Goal: Task Accomplishment & Management: Manage account settings

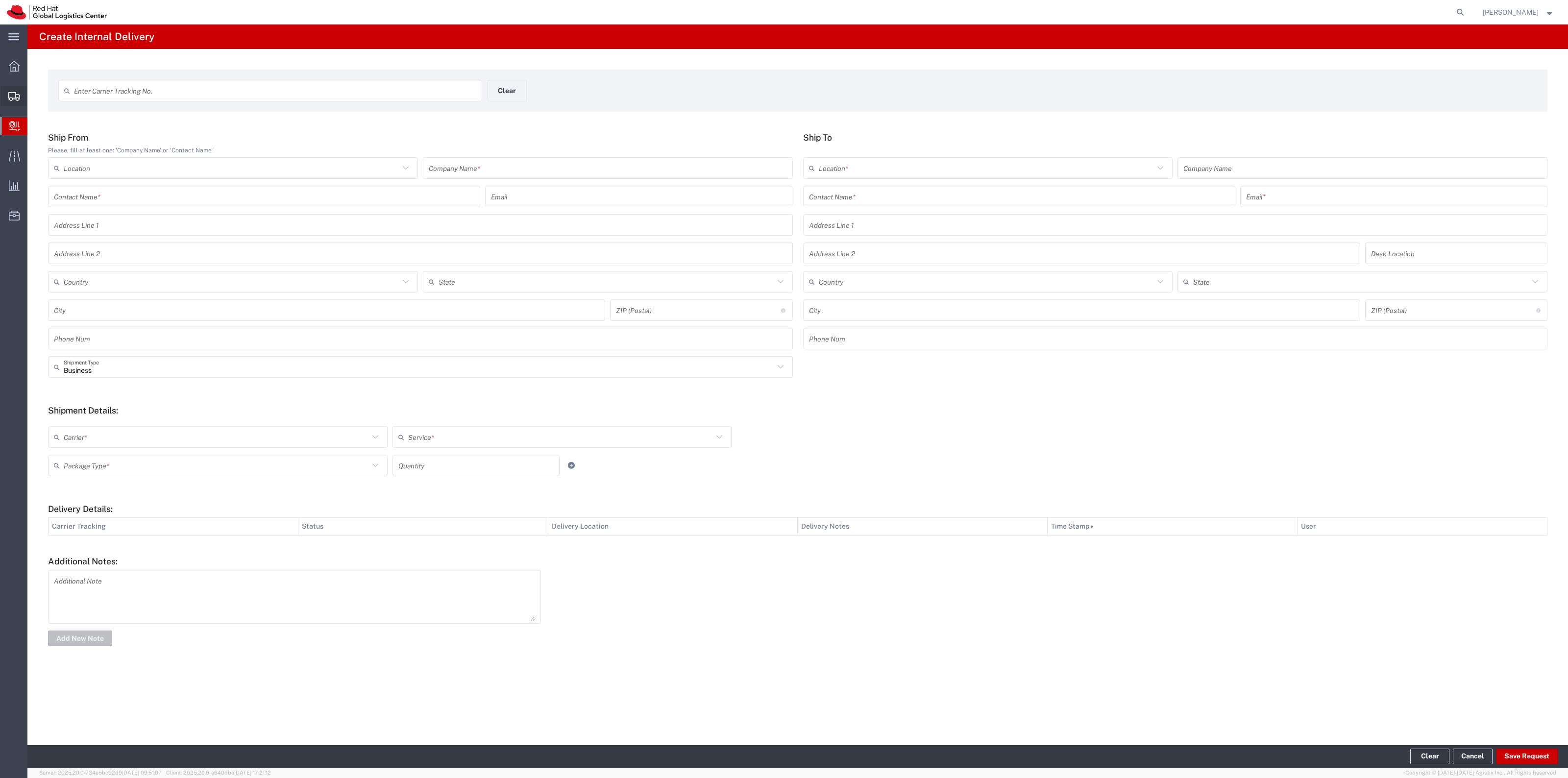
click at [0, 0] on span "Shipment Manager" at bounding box center [0, 0] width 0 height 0
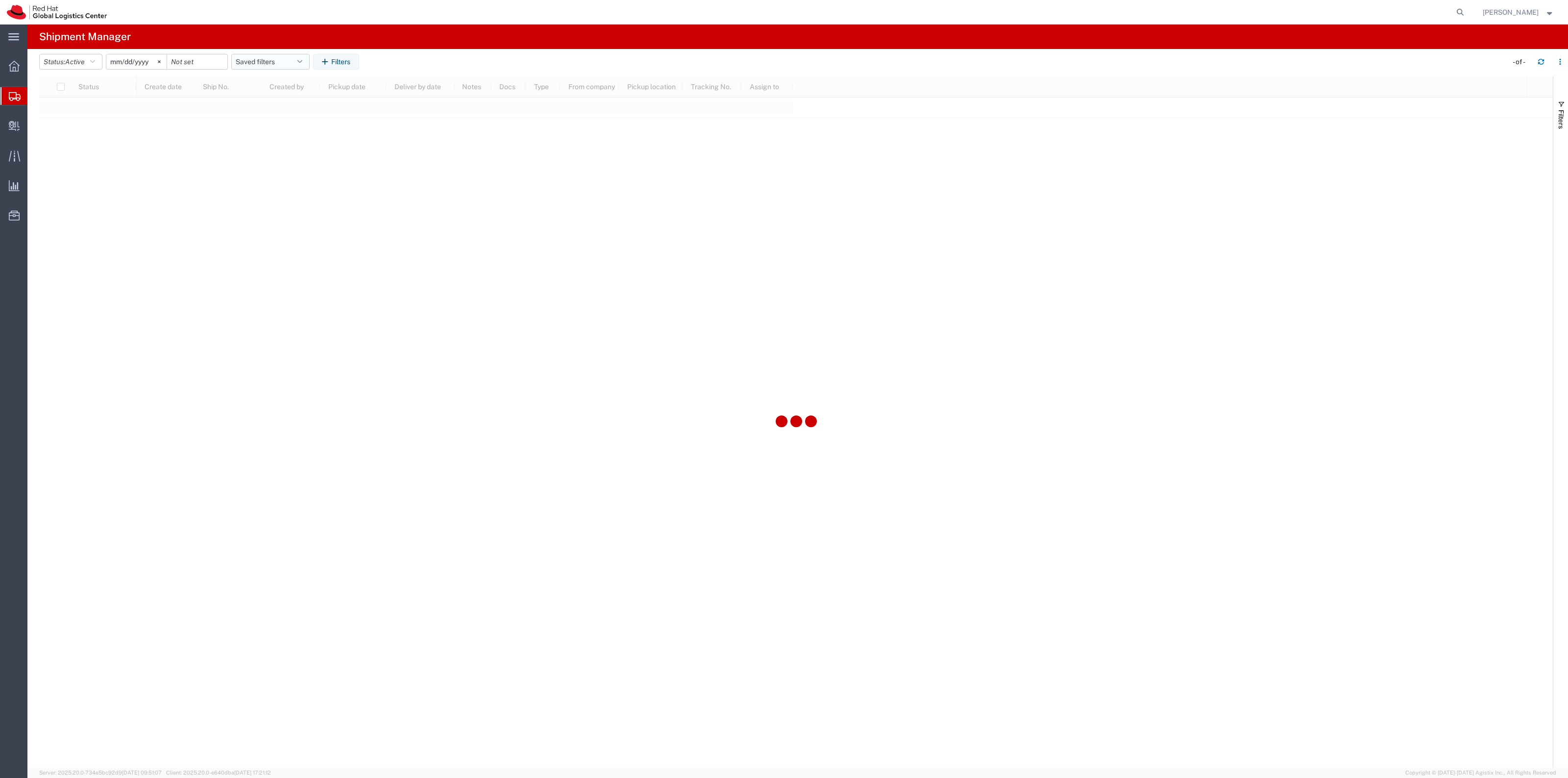
click at [259, 65] on button "Saved filters" at bounding box center [270, 62] width 79 height 16
click at [263, 107] on span "New filter save" at bounding box center [296, 105] width 128 height 18
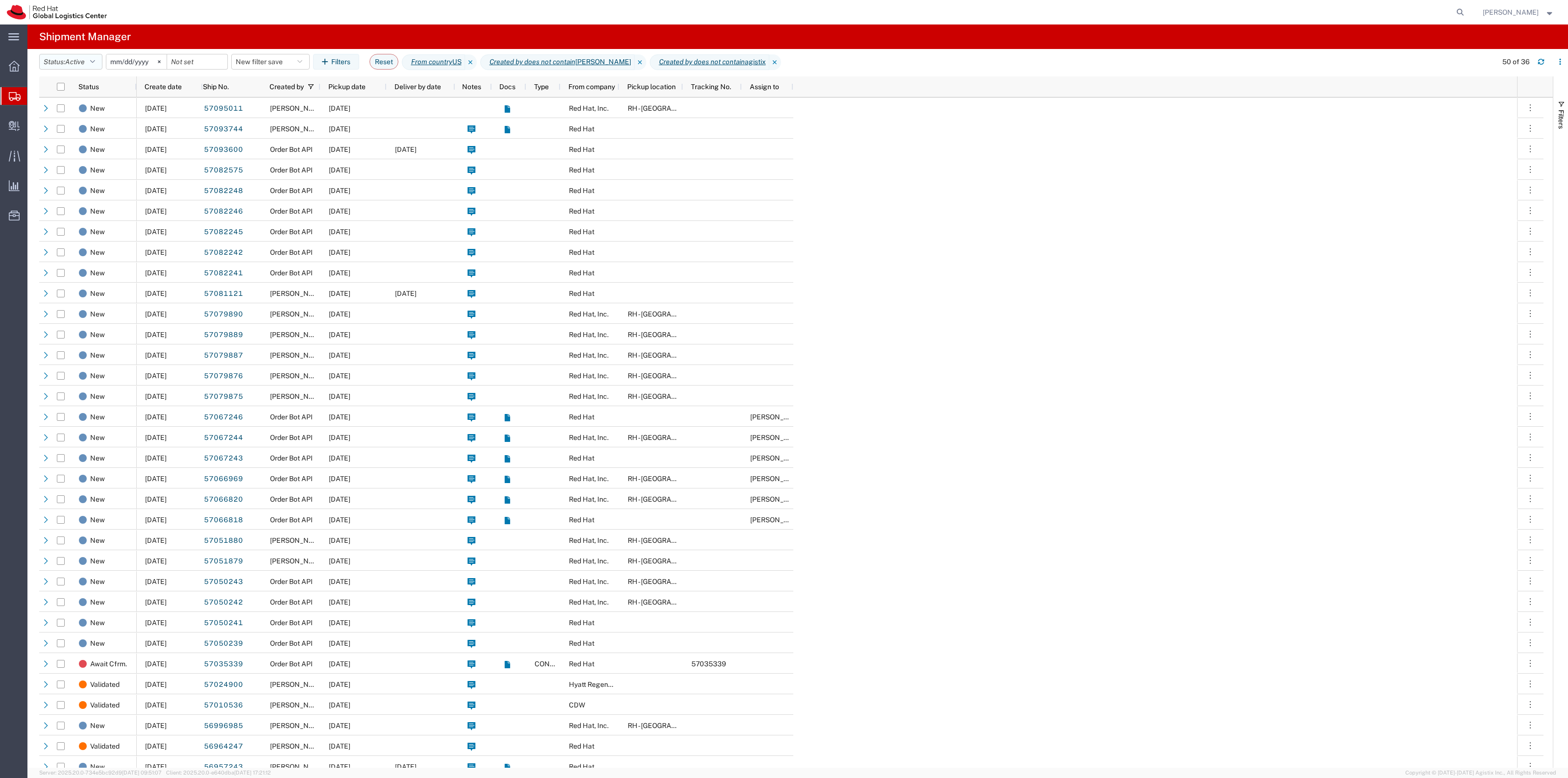
click at [43, 54] on button "Status: Active" at bounding box center [71, 62] width 63 height 16
click at [69, 138] on span "Booked" at bounding box center [97, 143] width 114 height 15
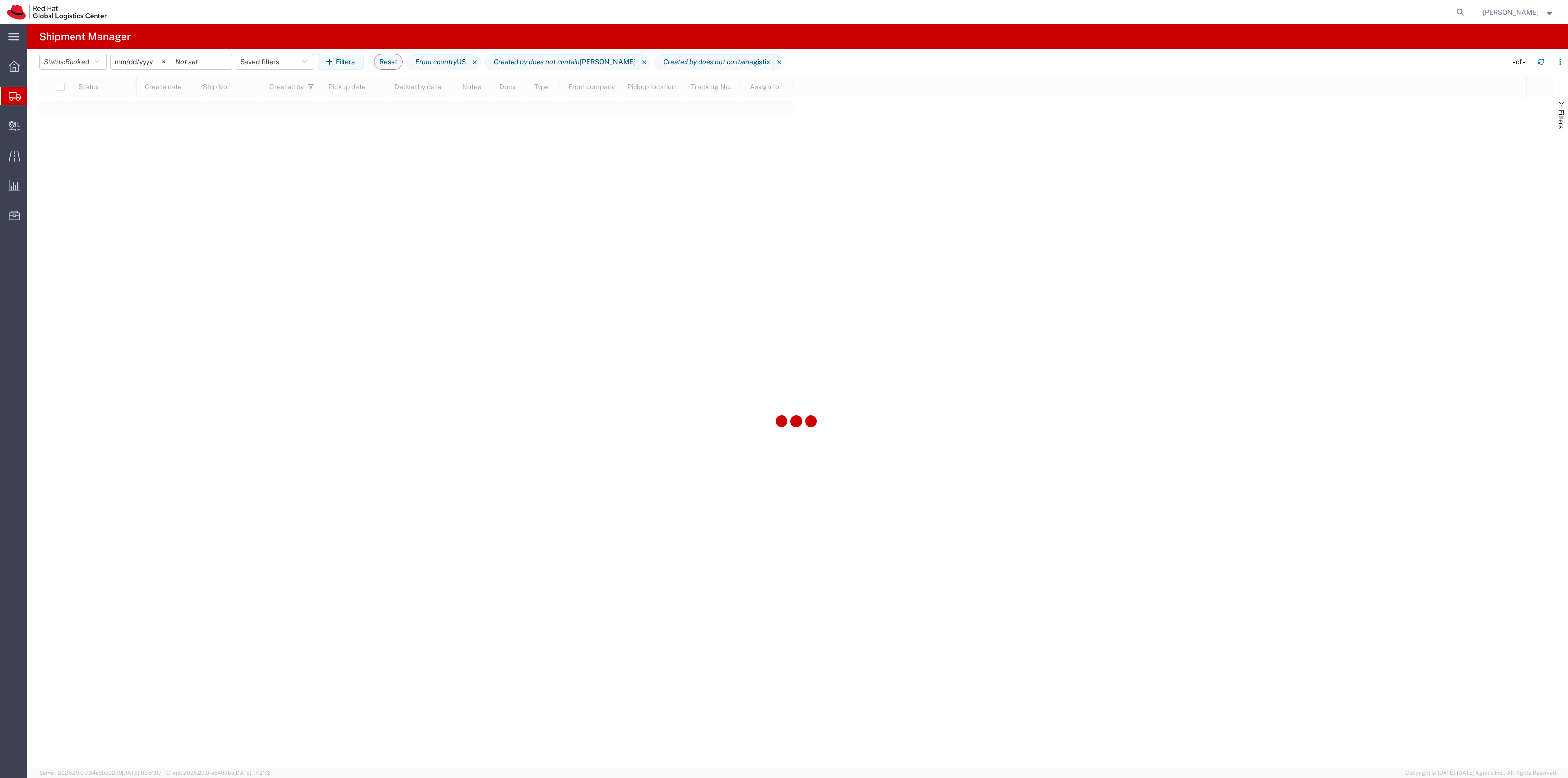
click at [141, 52] on header "Status: Booked Active All Approved Booked Canceled Delivered Denied New On Hold…" at bounding box center [803, 62] width 1529 height 27
click at [140, 54] on div "[DATE]" at bounding box center [141, 62] width 61 height 16
click at [141, 84] on li "[DATE]" at bounding box center [142, 91] width 64 height 18
type input "[DATE]"
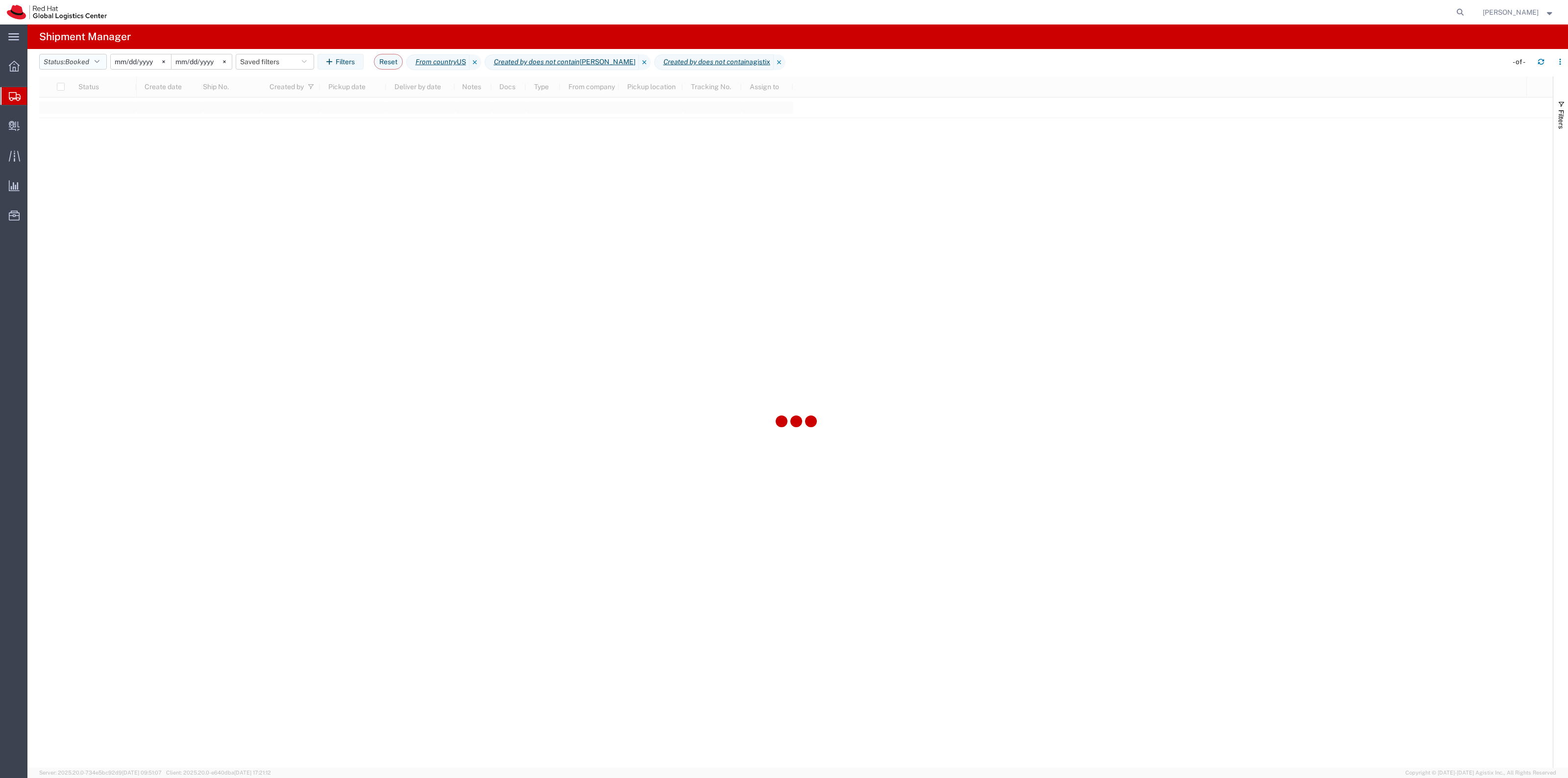
click at [79, 57] on button "Status: Booked" at bounding box center [72, 62] width 68 height 16
click at [88, 108] on span "All" at bounding box center [97, 113] width 114 height 15
click at [79, 65] on button "Status: All" at bounding box center [65, 62] width 52 height 16
click at [77, 82] on span "Booked" at bounding box center [97, 86] width 114 height 15
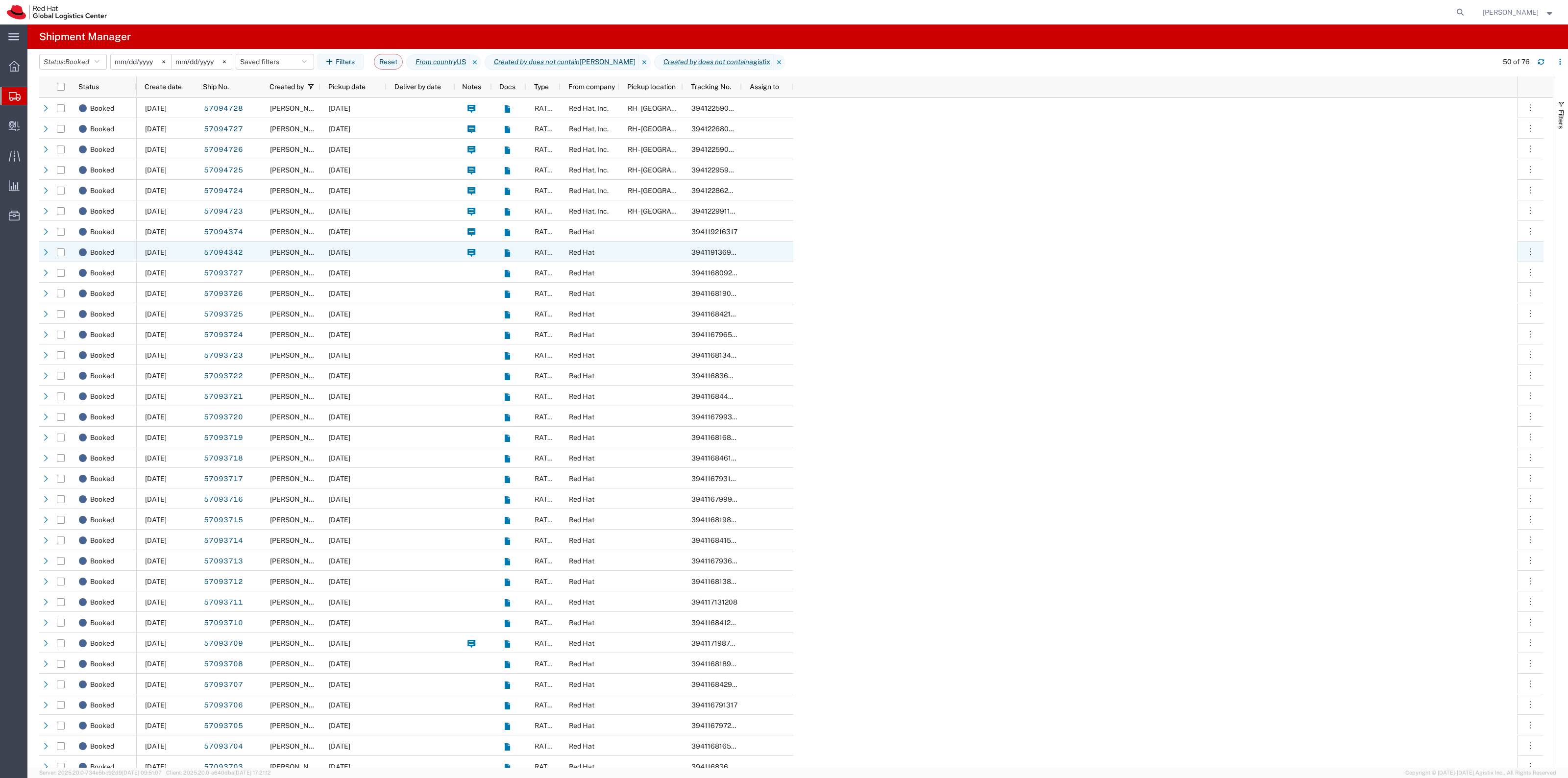
click at [318, 250] on span "[PERSON_NAME]" at bounding box center [298, 252] width 56 height 8
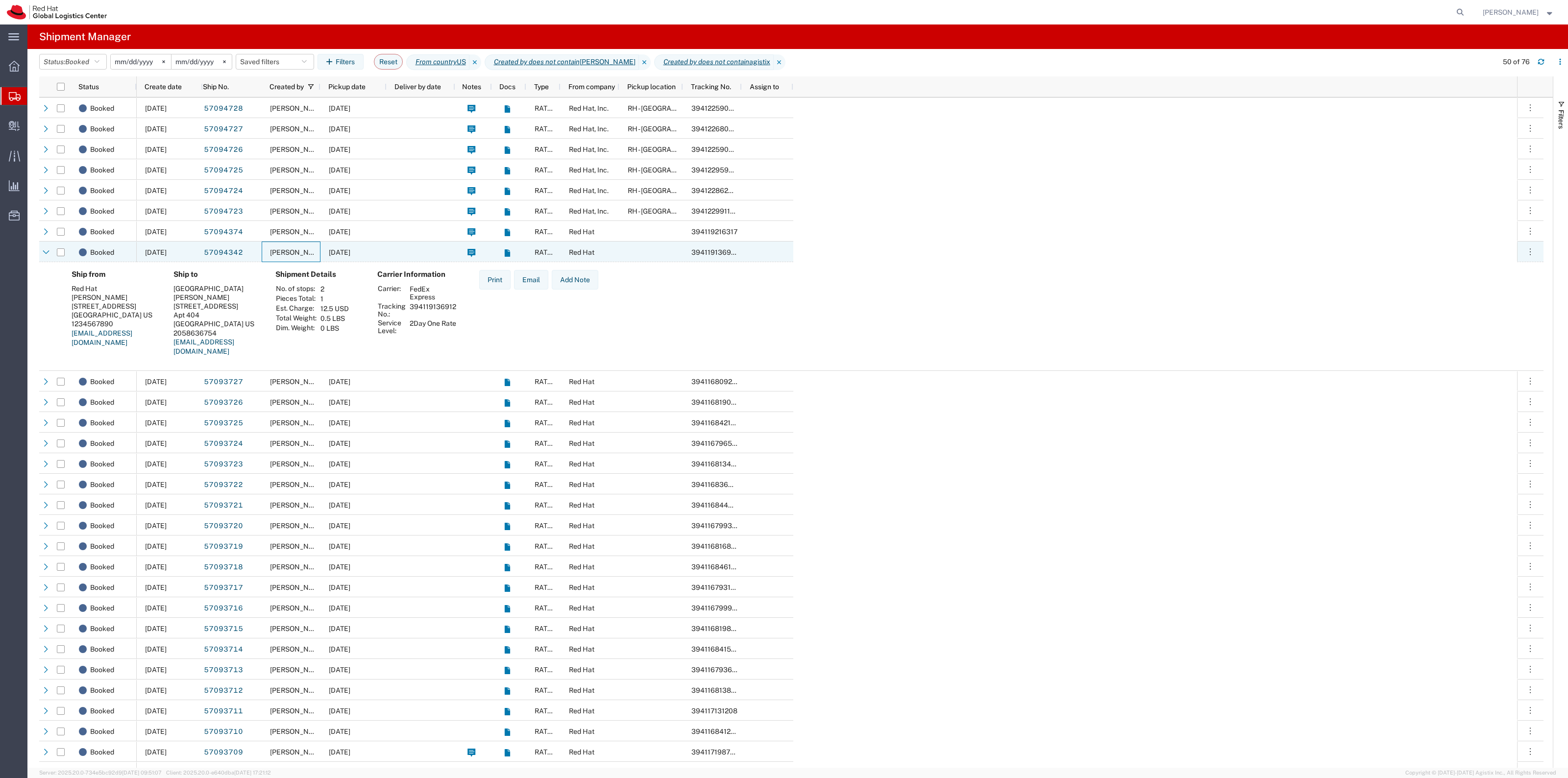
click at [318, 248] on span "[PERSON_NAME]" at bounding box center [298, 252] width 56 height 8
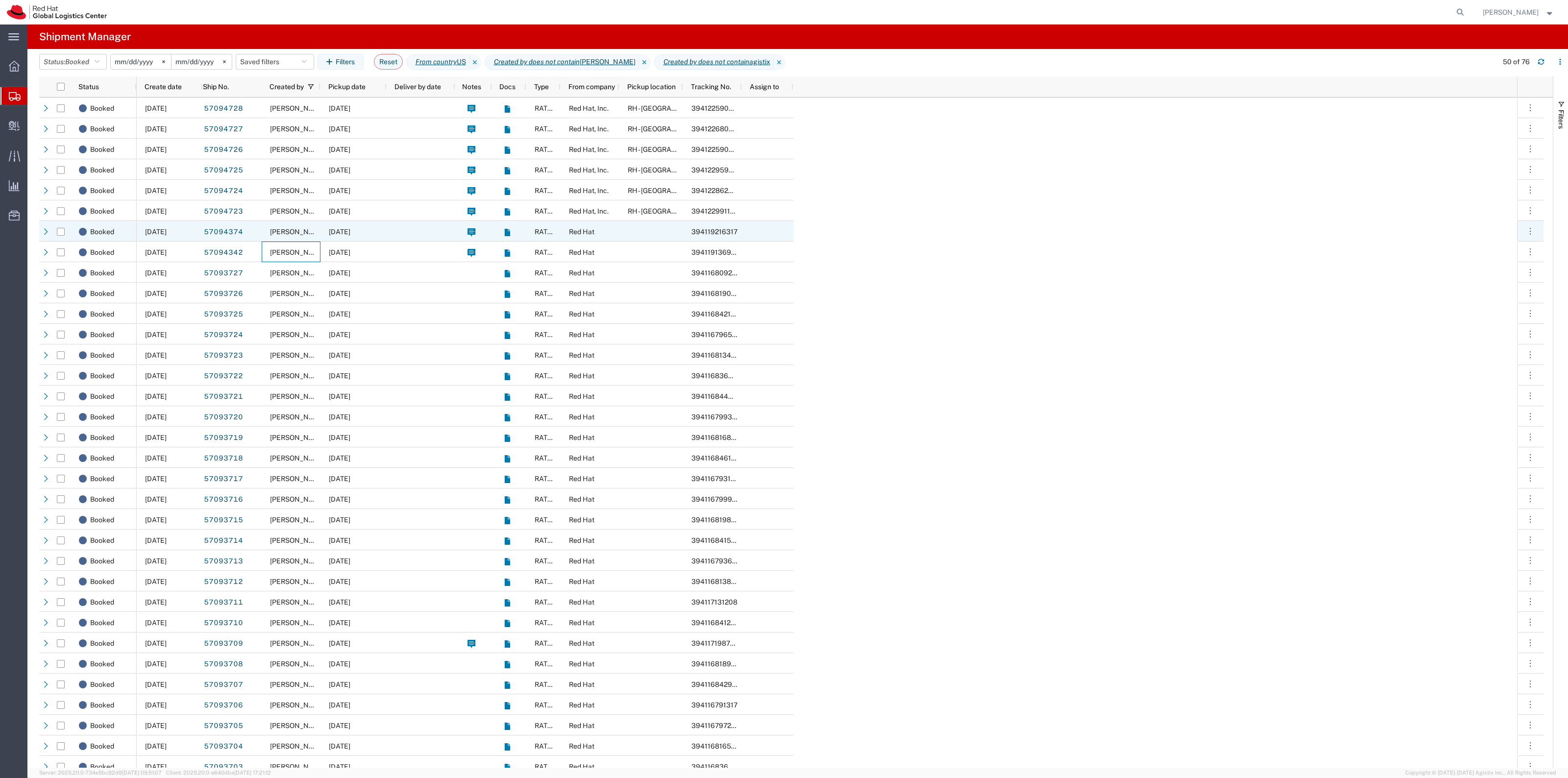
click at [318, 230] on span "[PERSON_NAME]" at bounding box center [298, 231] width 56 height 8
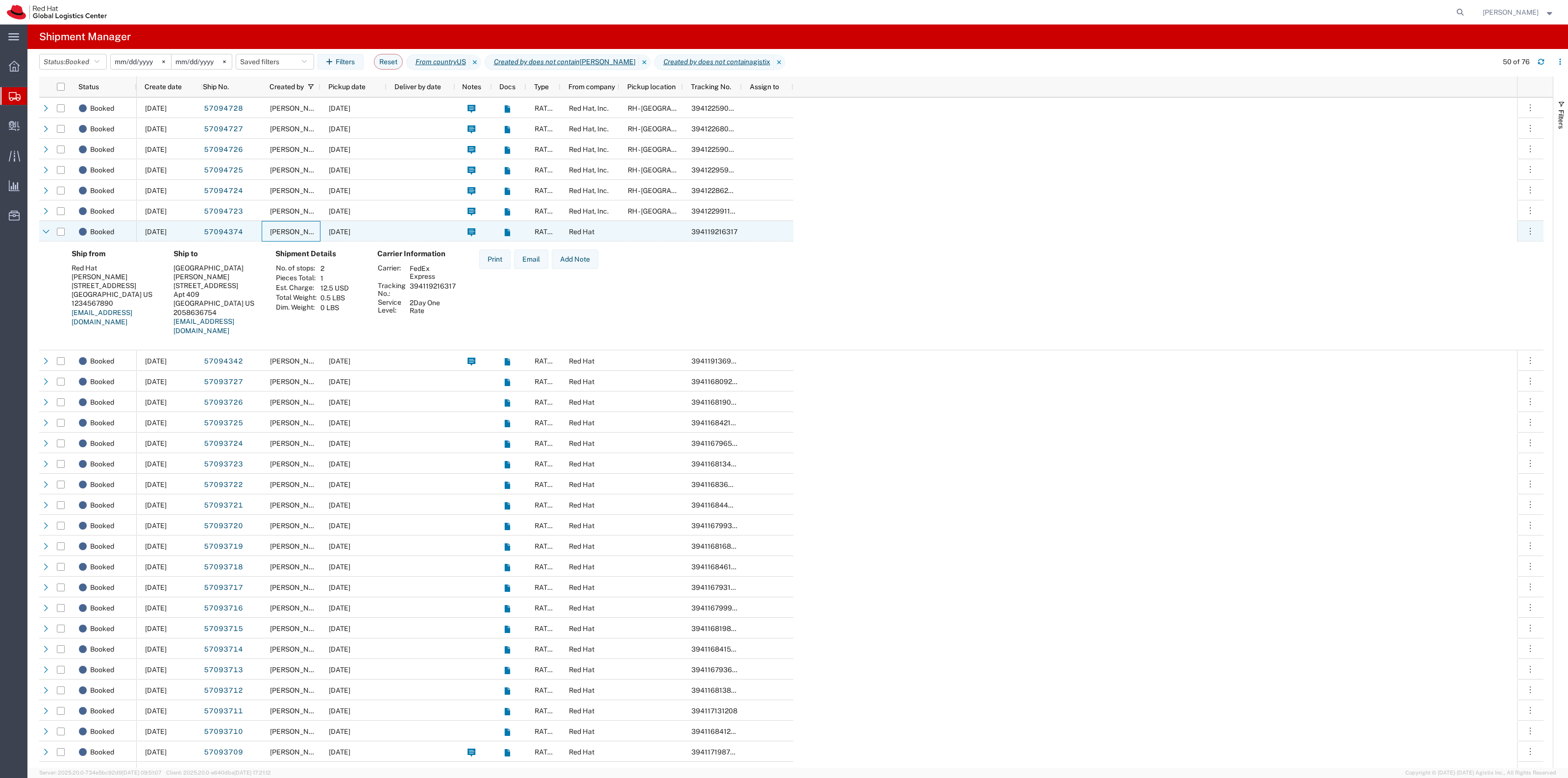
click at [318, 230] on span "[PERSON_NAME]" at bounding box center [298, 231] width 56 height 8
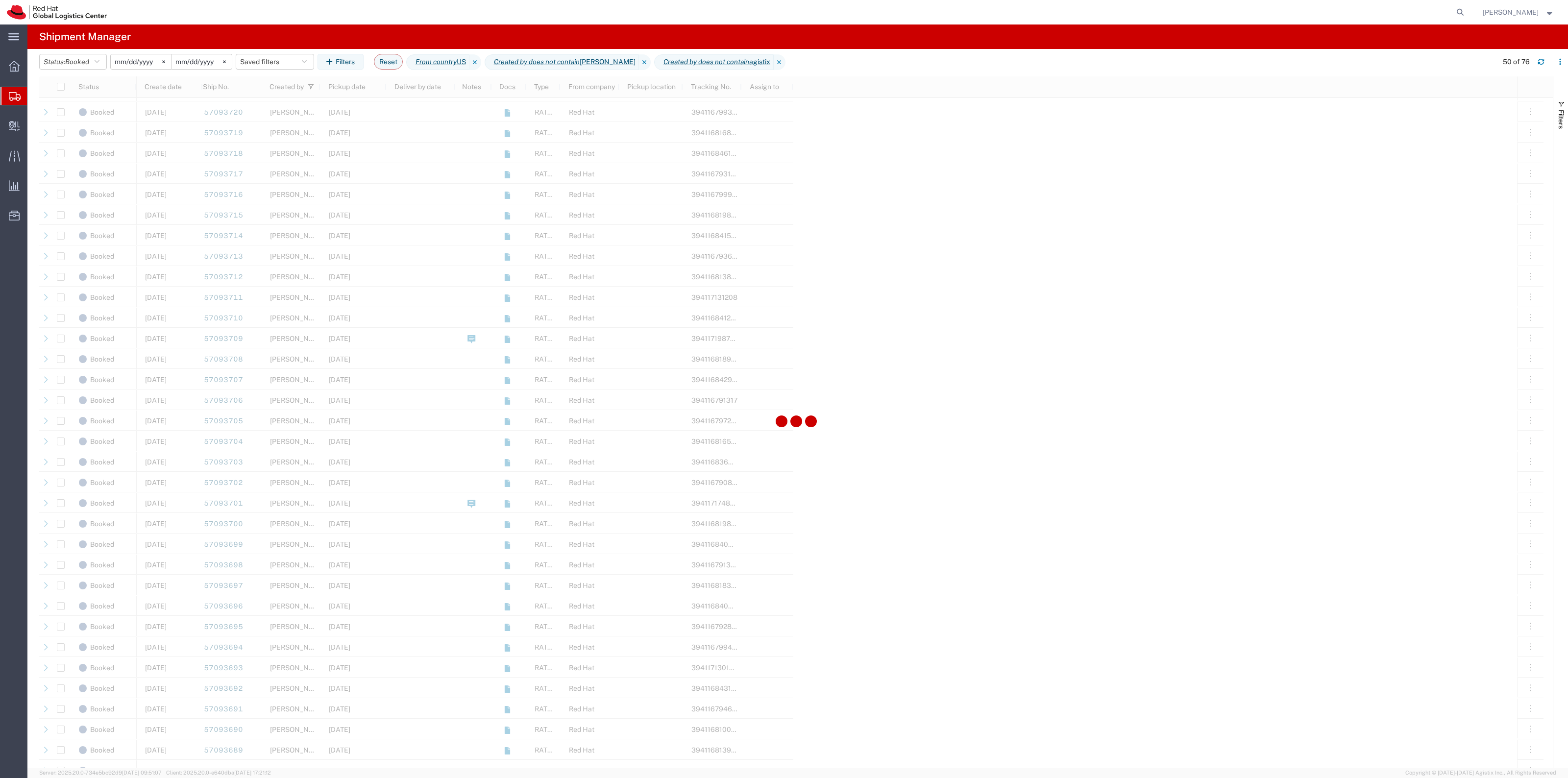
scroll to position [306, 0]
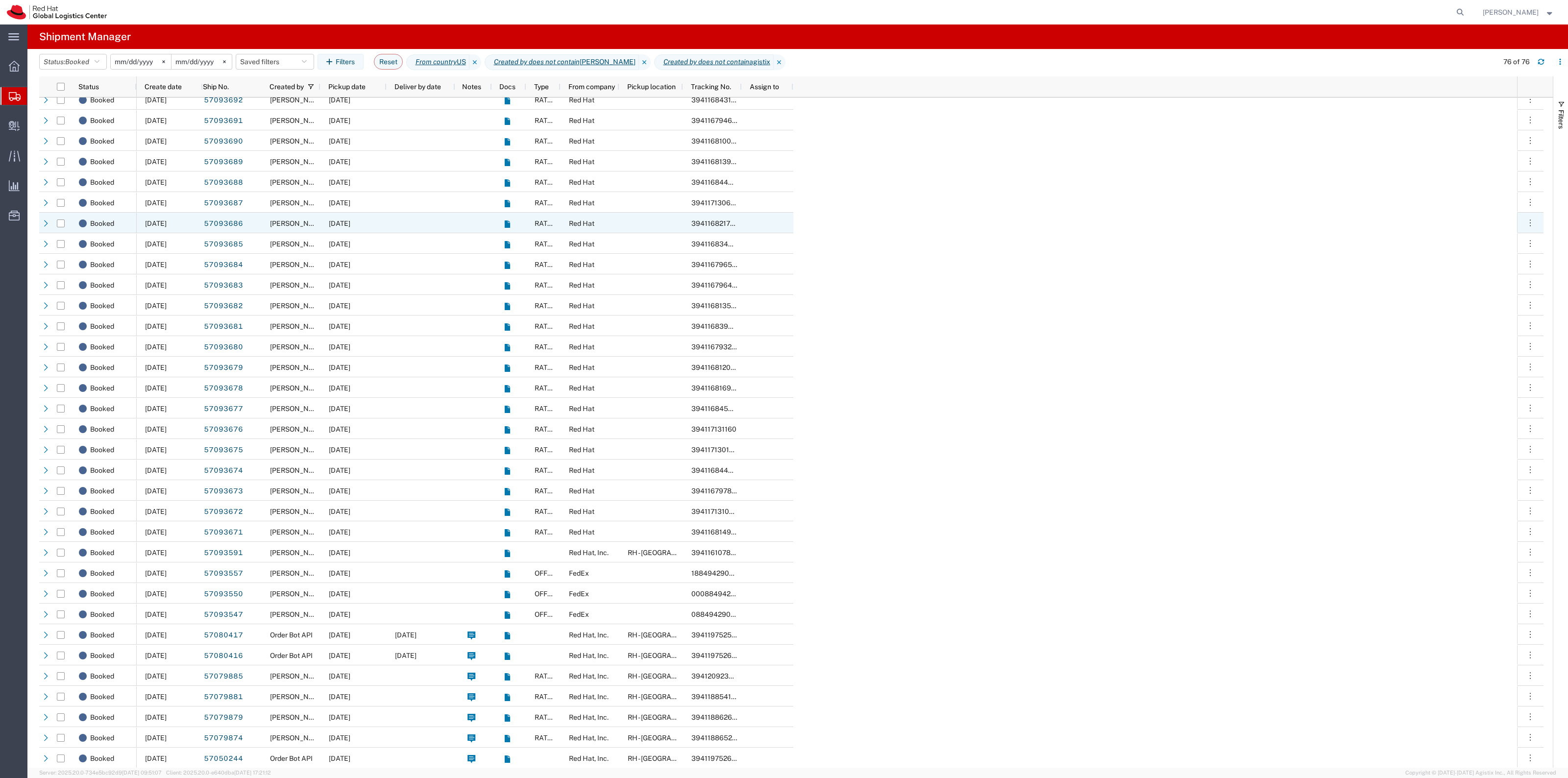
scroll to position [894, 0]
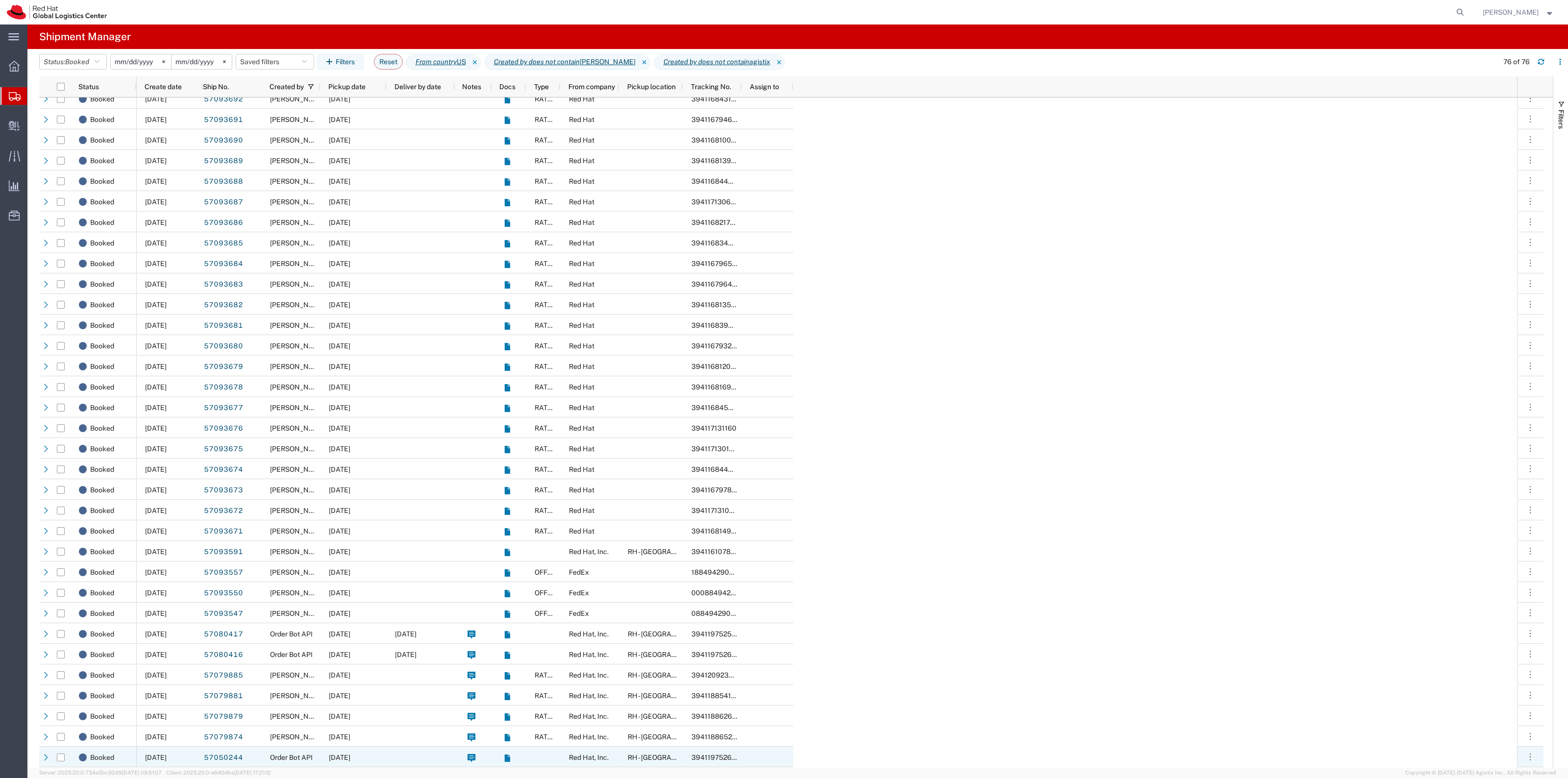
click at [343, 749] on div "[DATE]" at bounding box center [353, 757] width 66 height 21
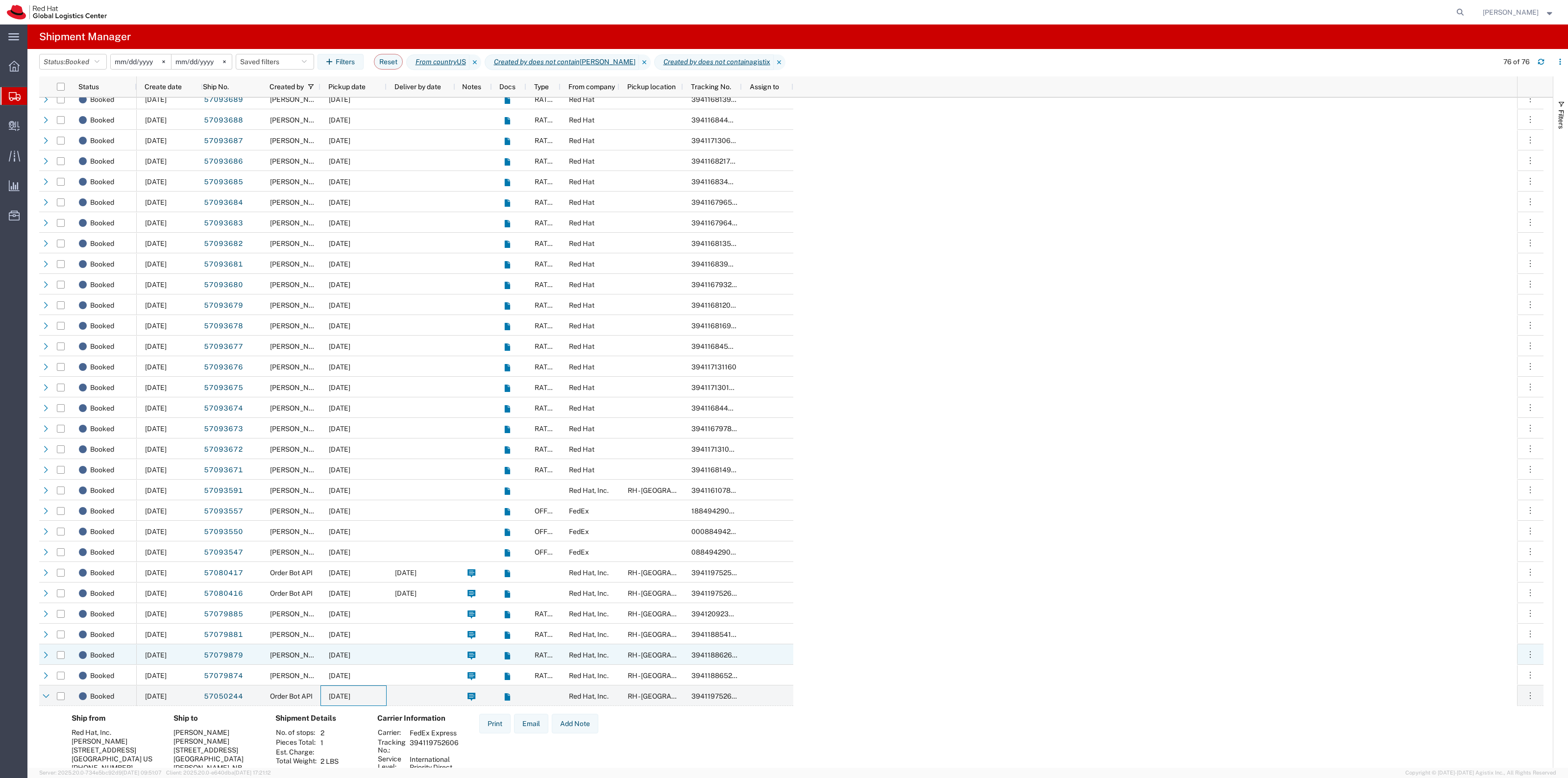
scroll to position [984, 0]
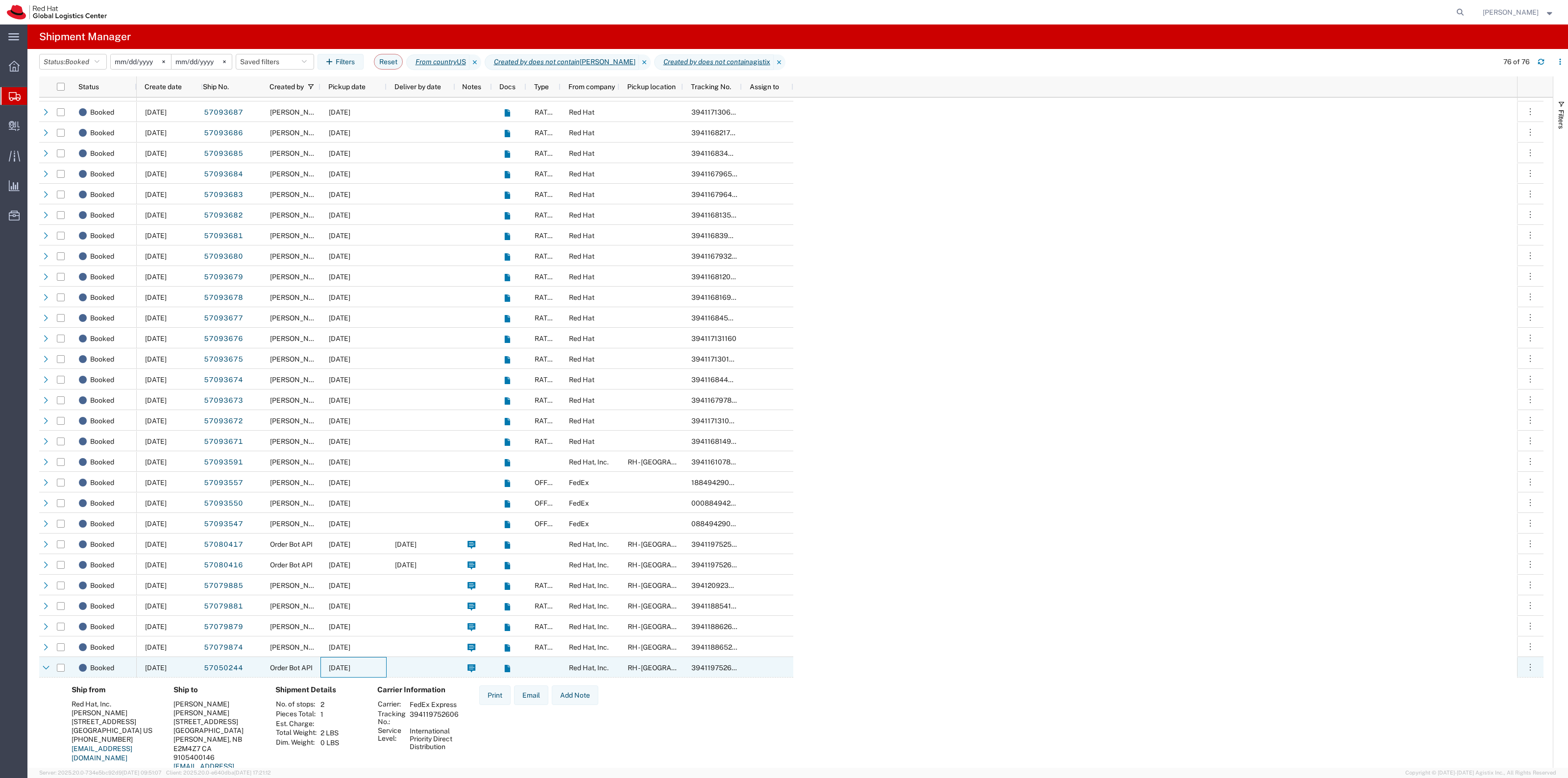
click at [331, 671] on span "[DATE]" at bounding box center [339, 668] width 21 height 8
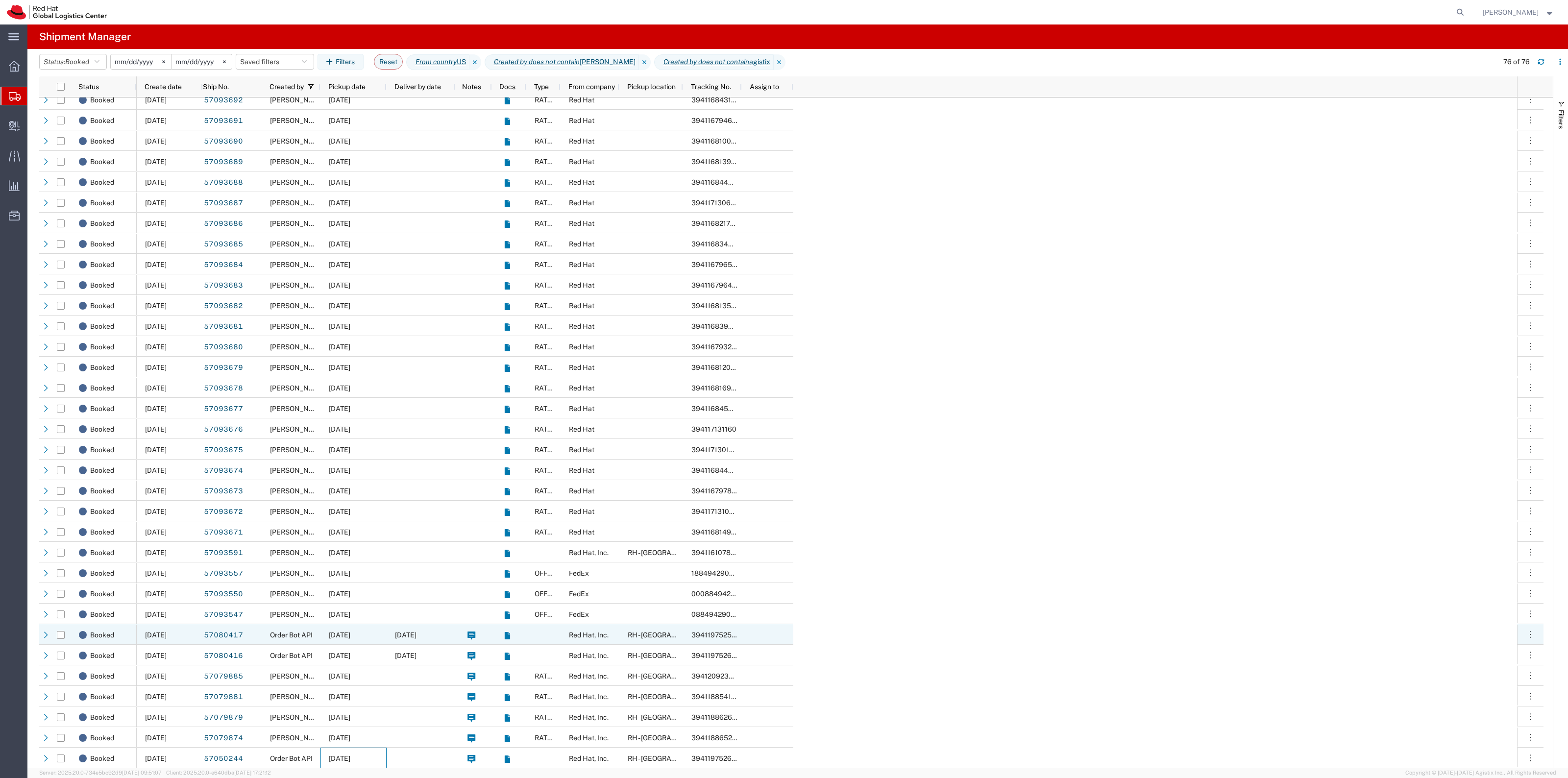
click at [326, 631] on div "[DATE]" at bounding box center [353, 635] width 66 height 21
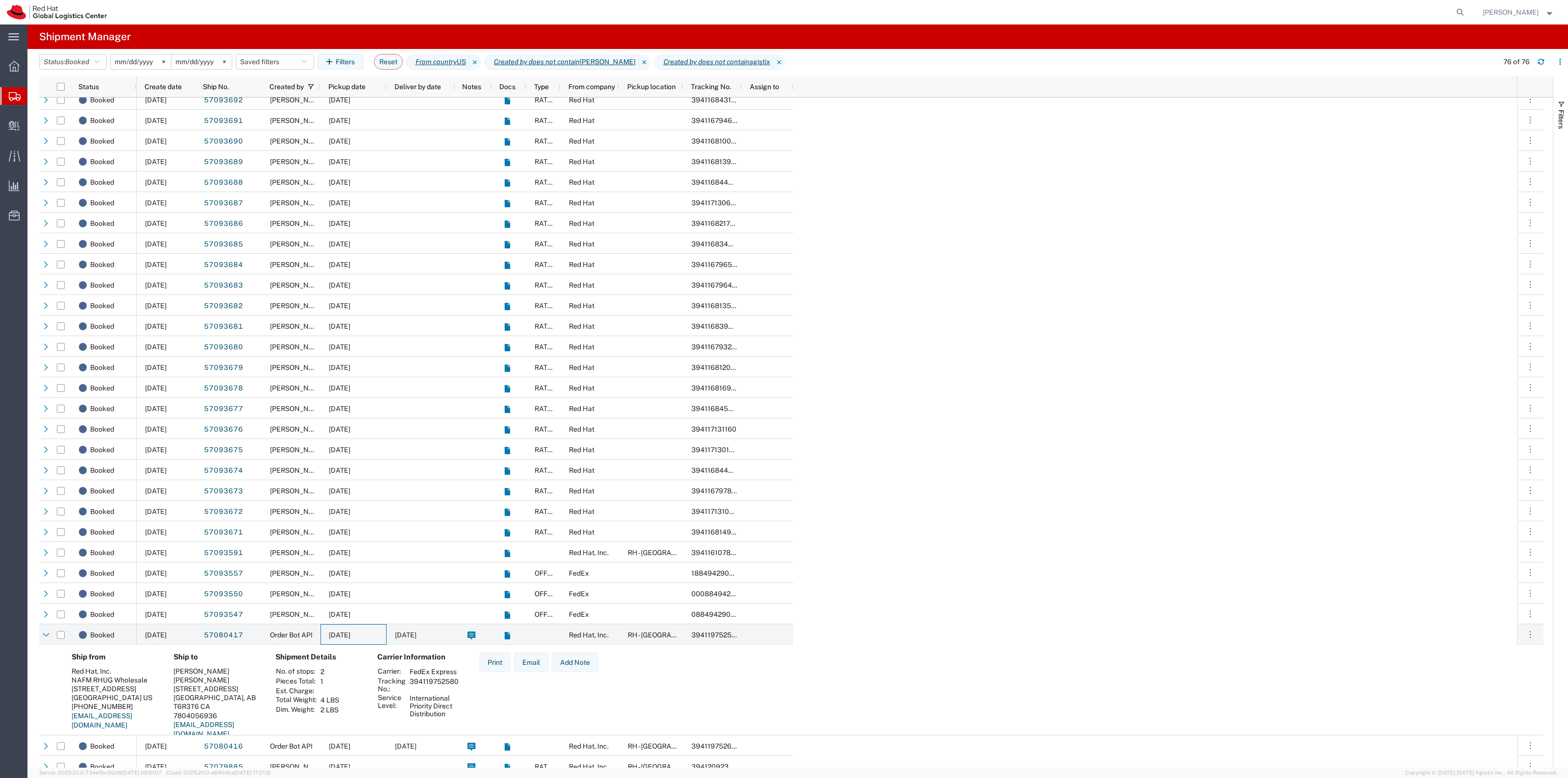
scroll to position [955, 0]
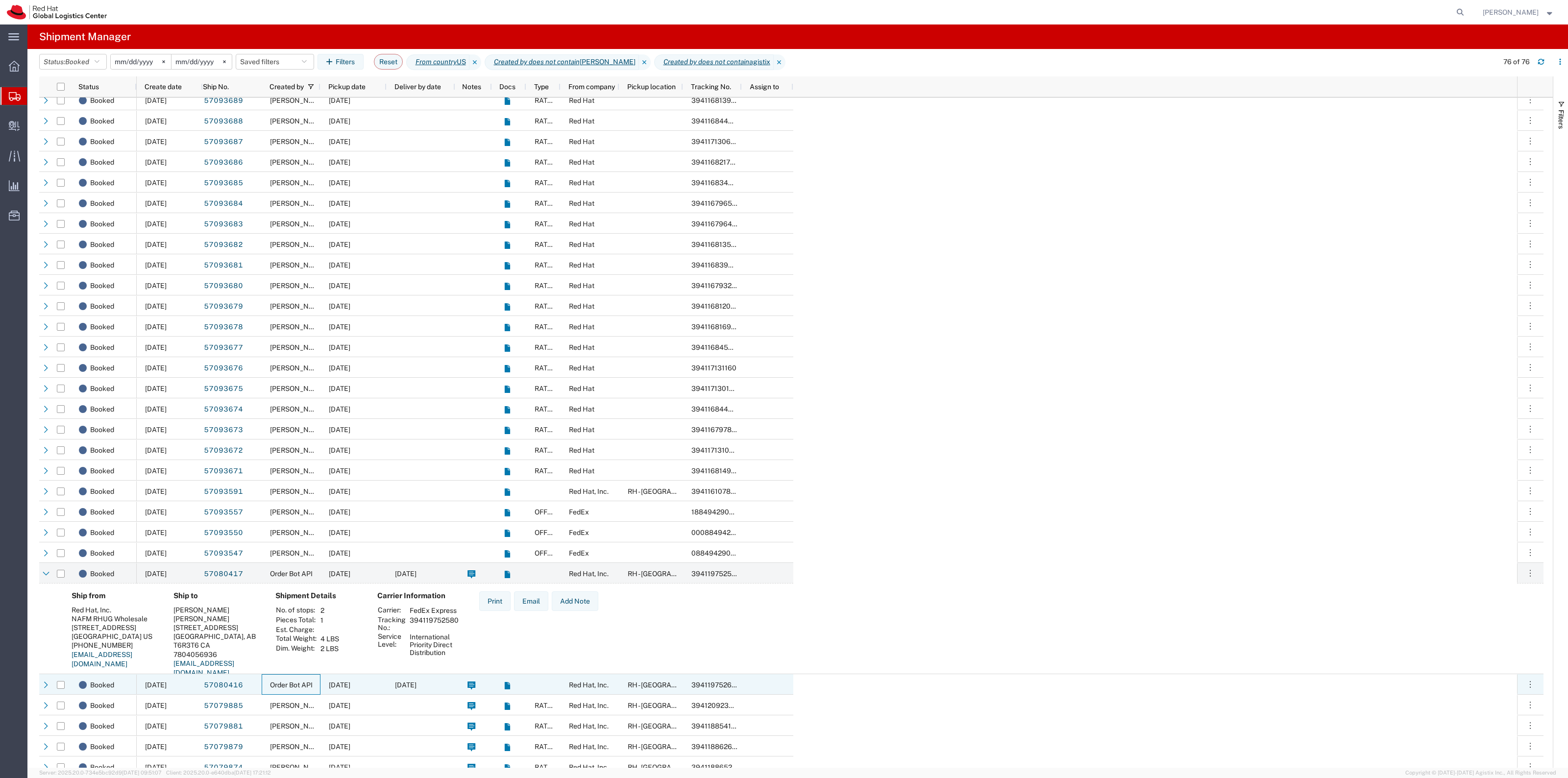
click at [317, 689] on div "Order Bot API" at bounding box center [291, 685] width 59 height 21
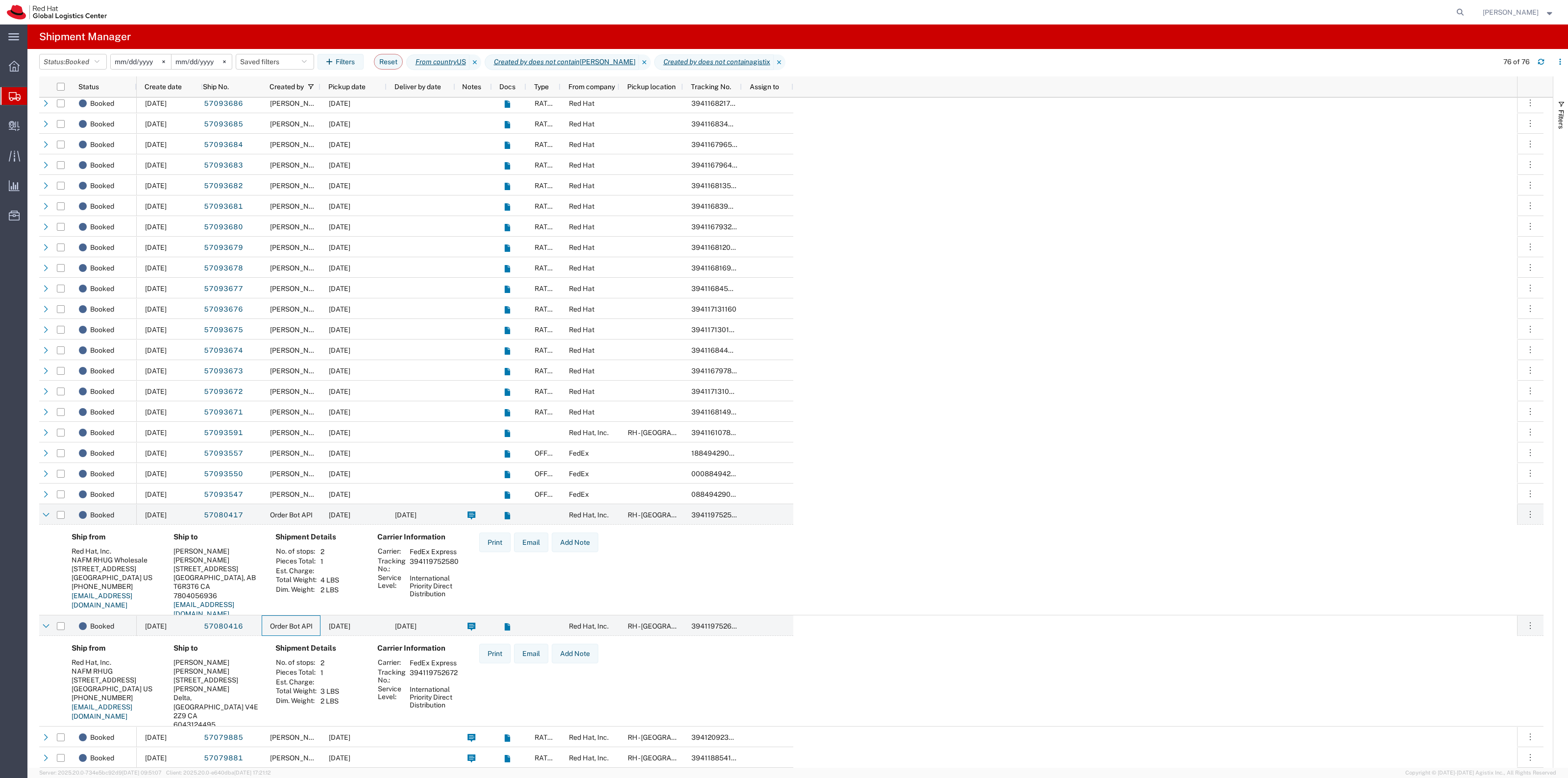
scroll to position [0, 0]
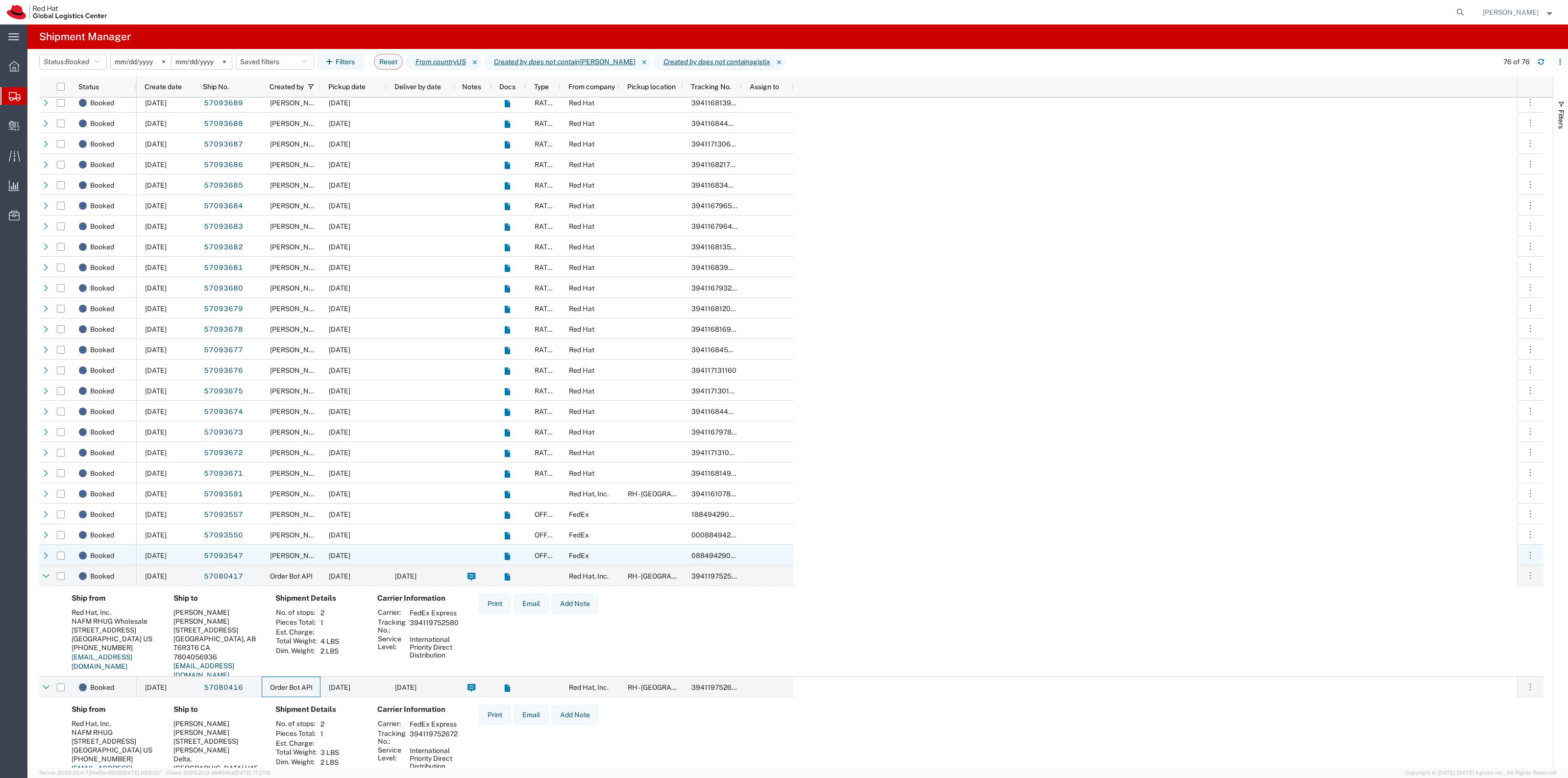
click at [330, 559] on span "[DATE]" at bounding box center [339, 555] width 21 height 8
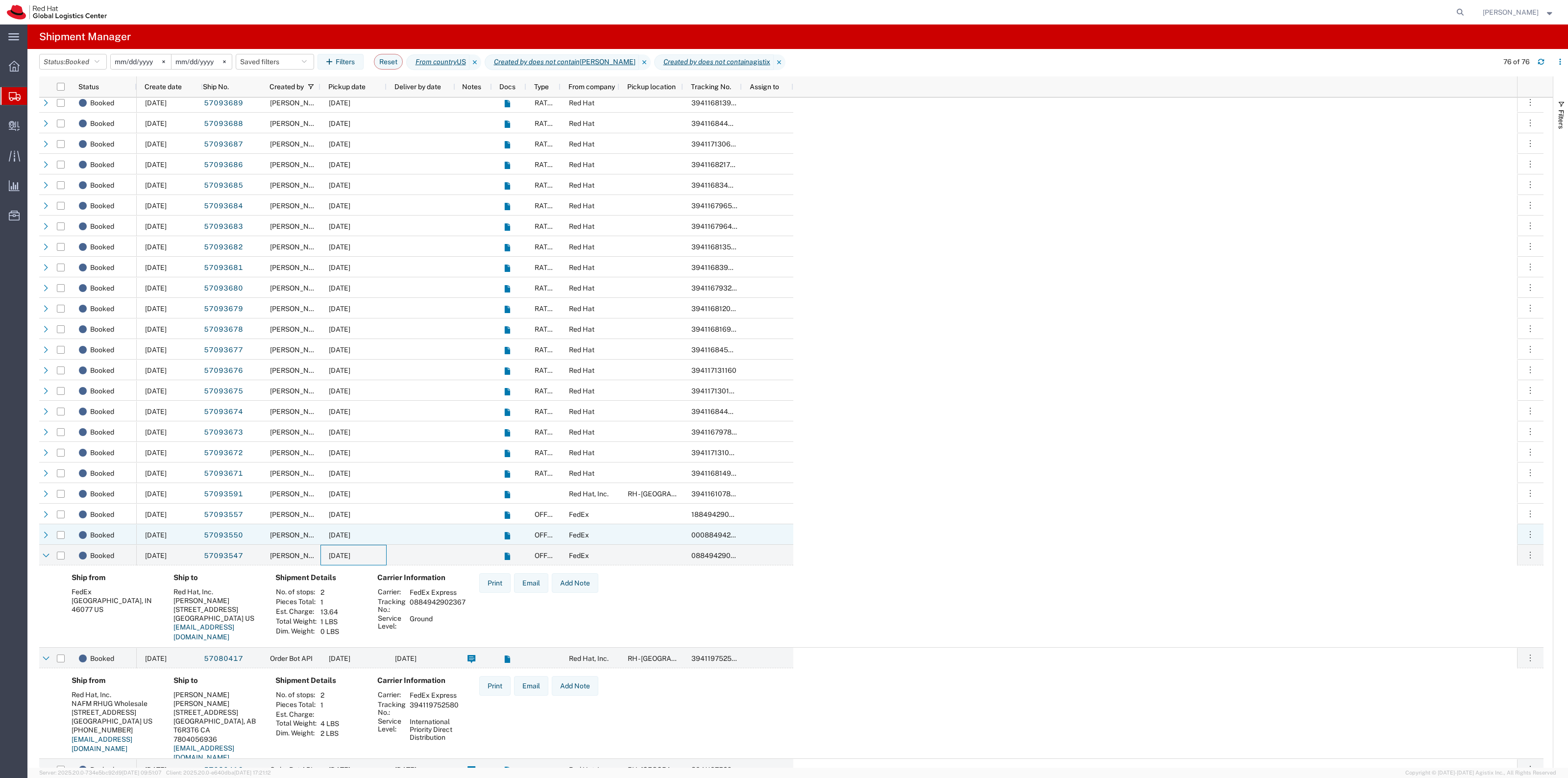
click at [332, 540] on div "[DATE]" at bounding box center [353, 534] width 66 height 21
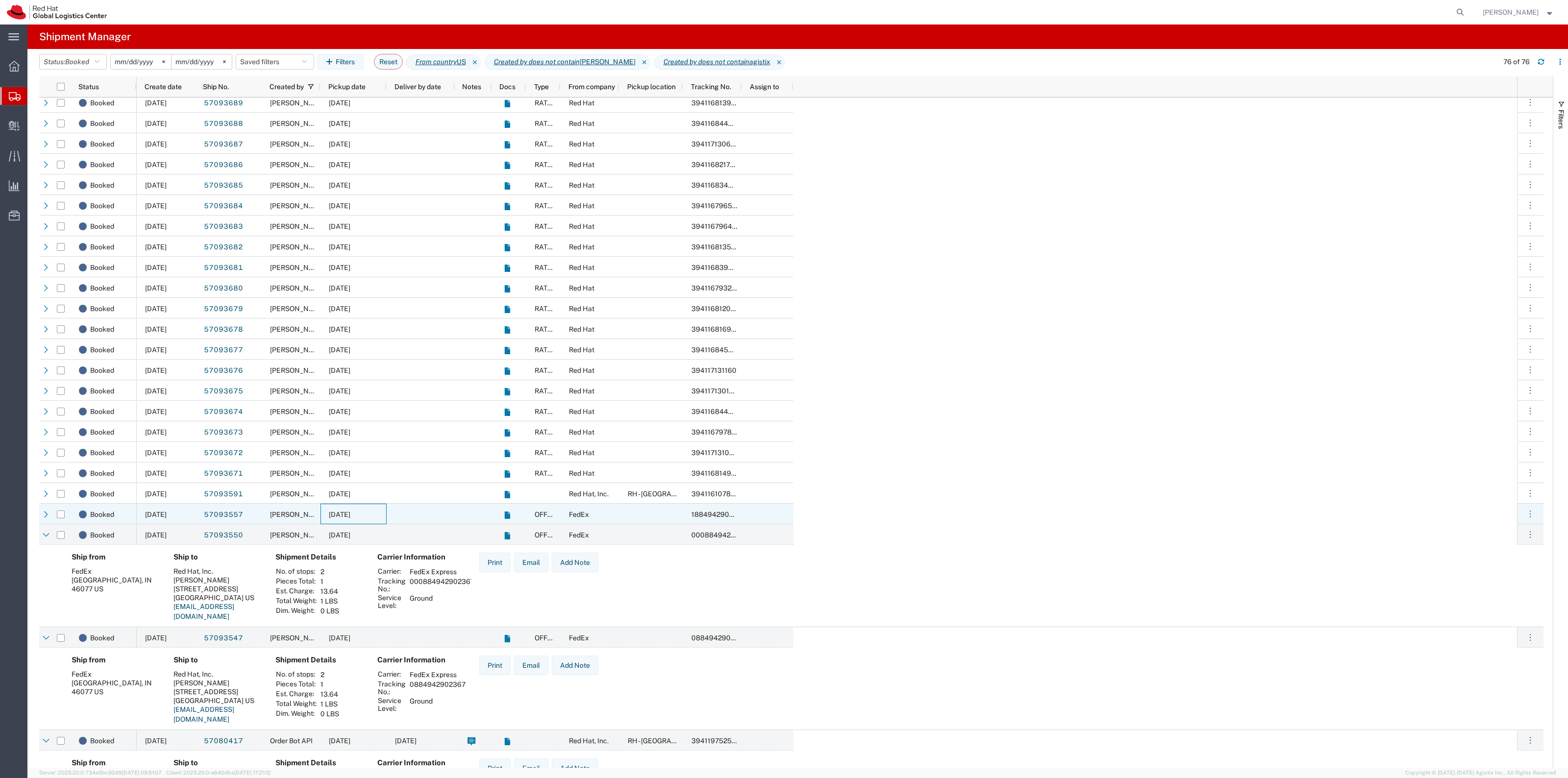
click at [335, 514] on span "[DATE]" at bounding box center [339, 514] width 21 height 8
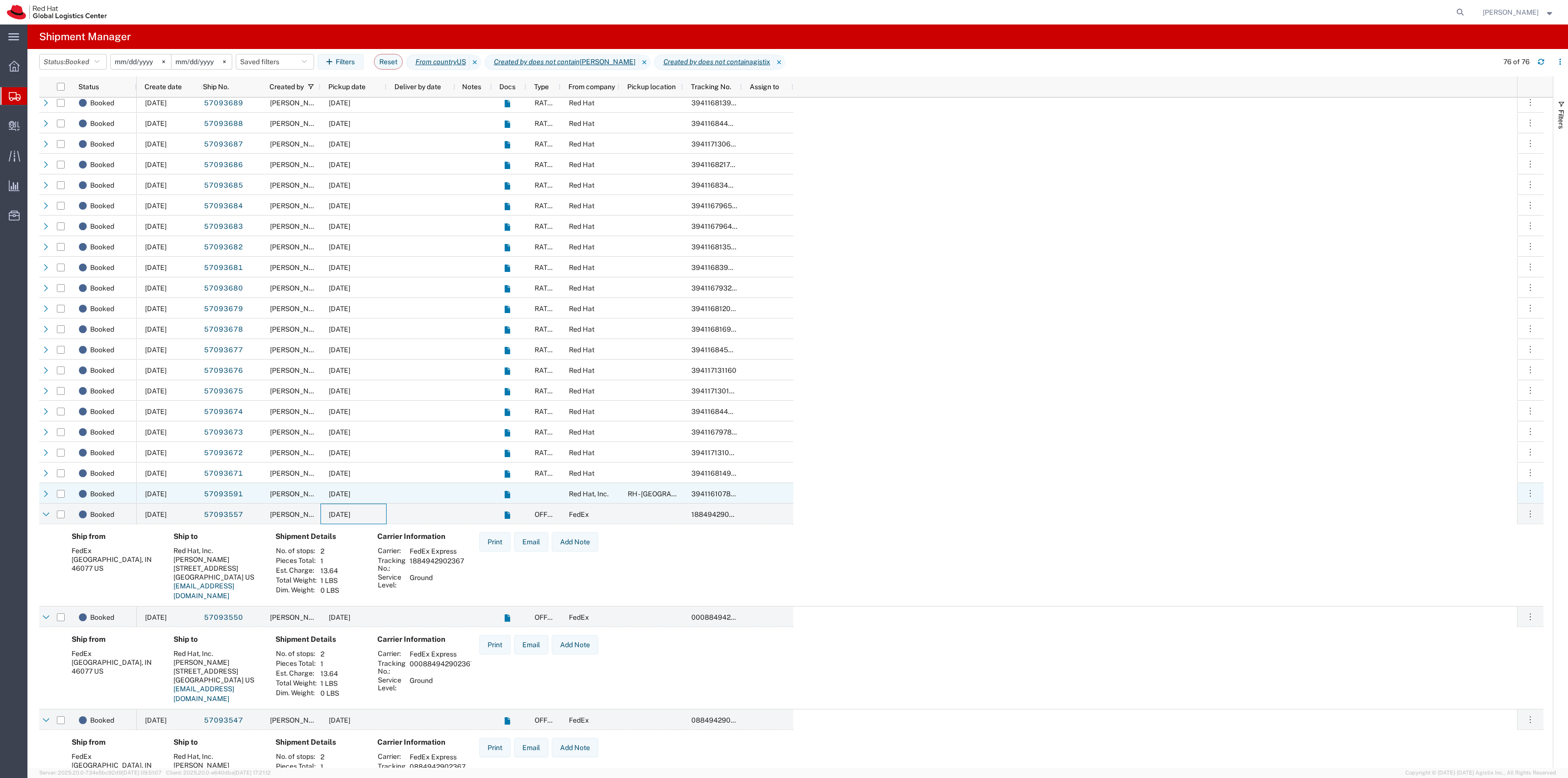
click at [335, 498] on div "[DATE]" at bounding box center [353, 494] width 66 height 21
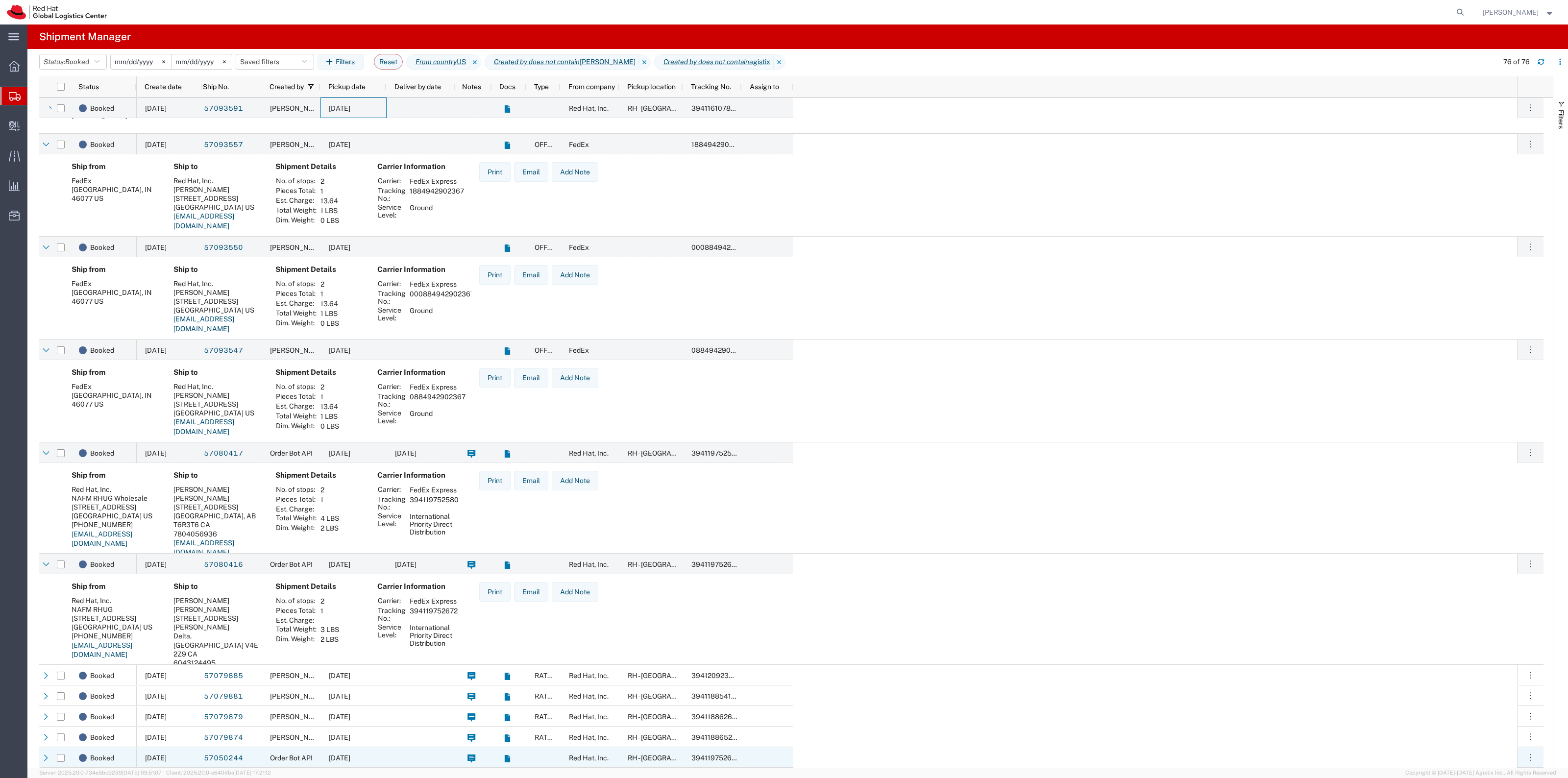
click at [344, 762] on div "[DATE]" at bounding box center [353, 758] width 66 height 21
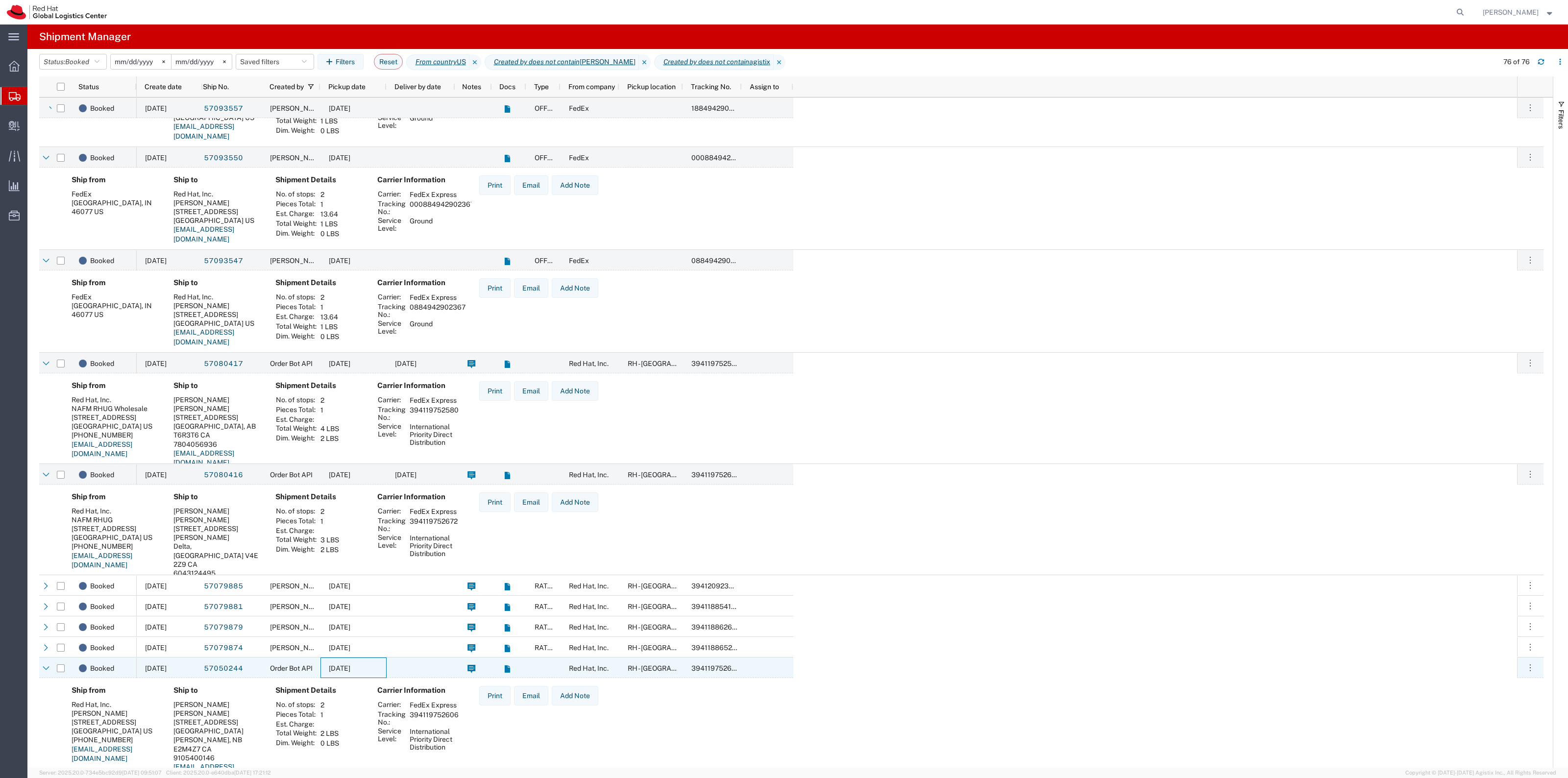
click at [358, 660] on div "[DATE]" at bounding box center [353, 668] width 66 height 21
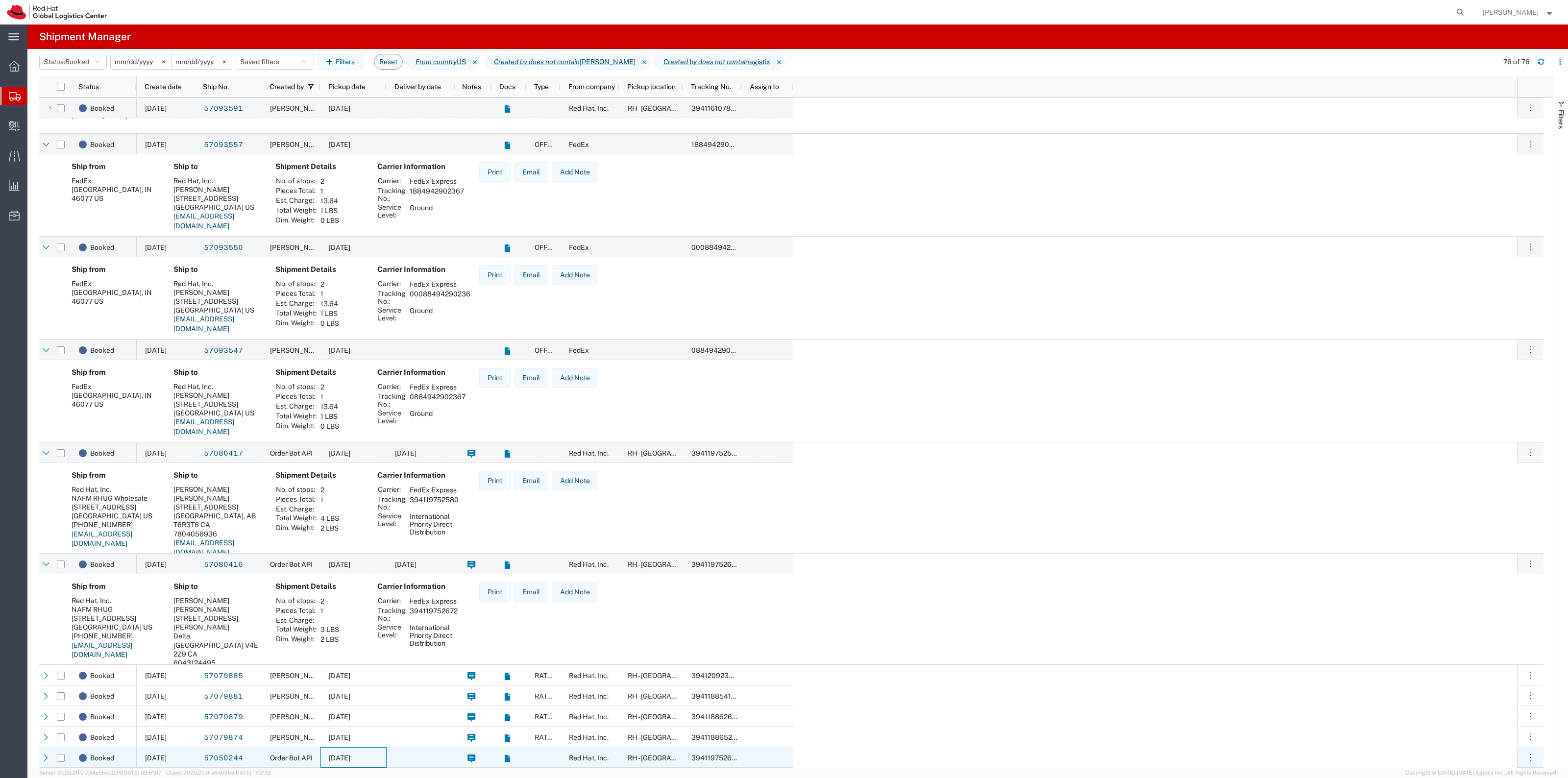
click at [351, 755] on span "[DATE]" at bounding box center [339, 758] width 21 height 8
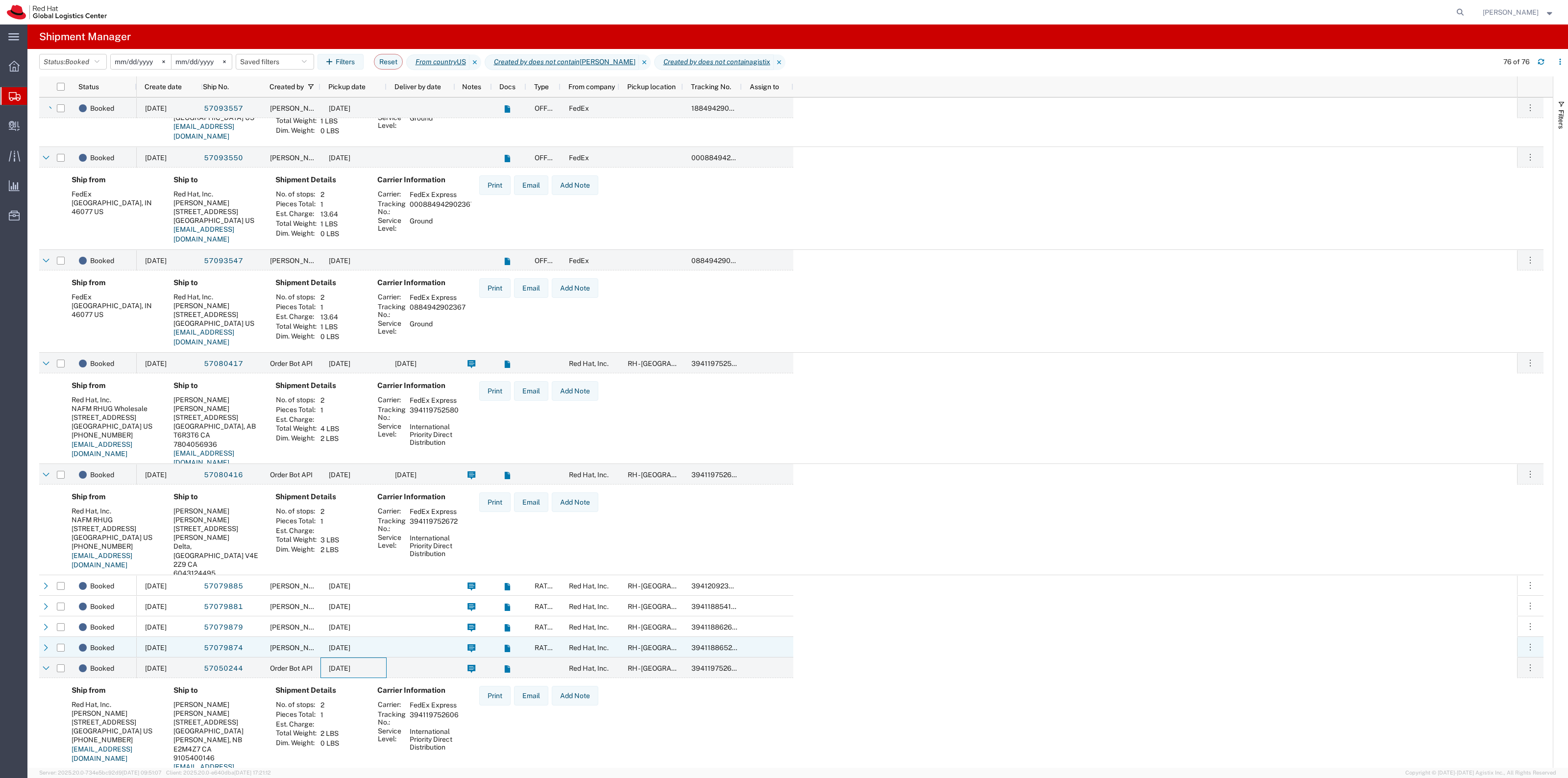
click at [351, 651] on span "[DATE]" at bounding box center [339, 648] width 21 height 8
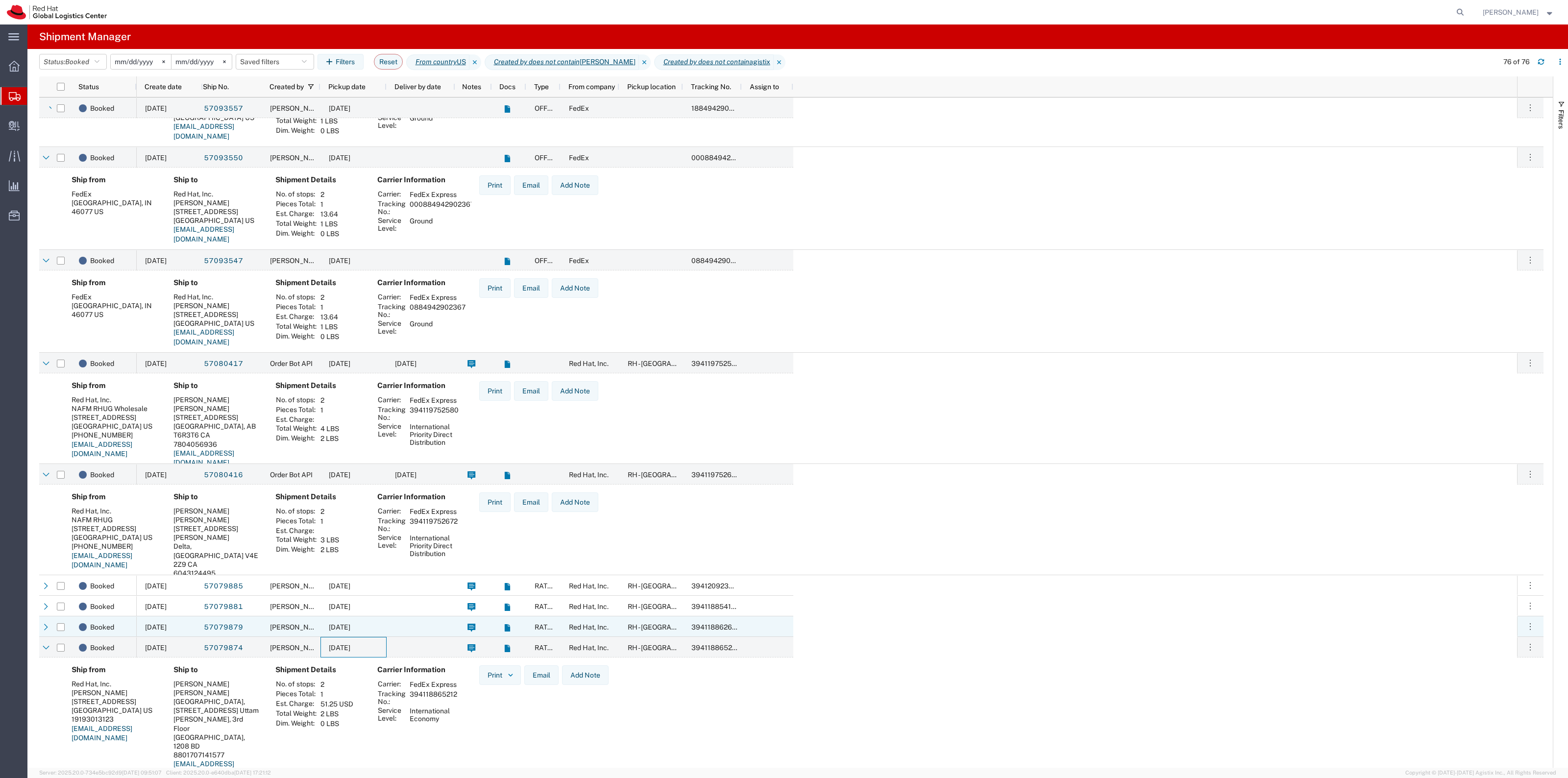
click at [351, 632] on div "[DATE]" at bounding box center [353, 627] width 66 height 21
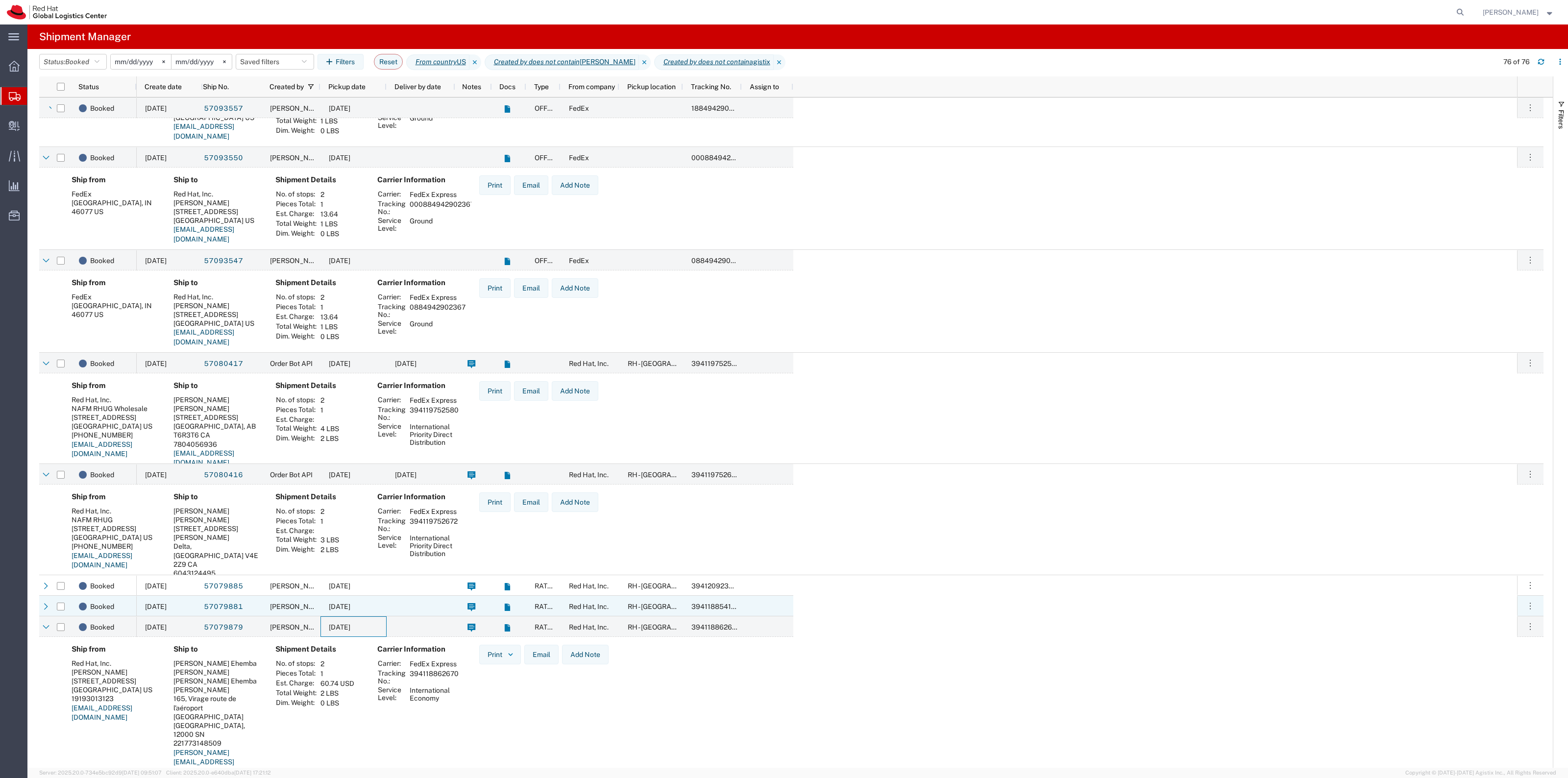
click at [351, 603] on span "[DATE]" at bounding box center [339, 606] width 21 height 8
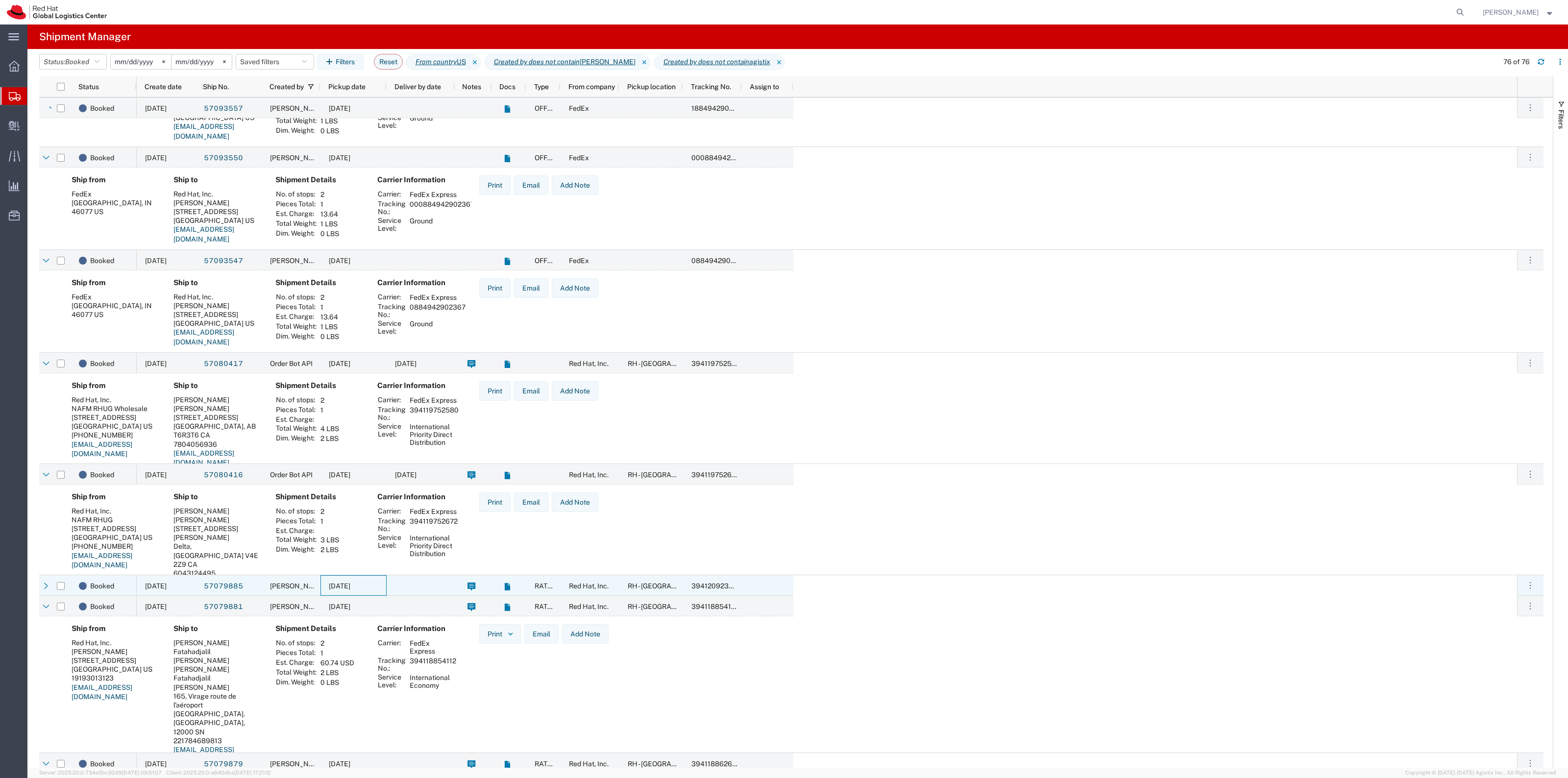
click at [351, 583] on span "[DATE]" at bounding box center [339, 586] width 21 height 8
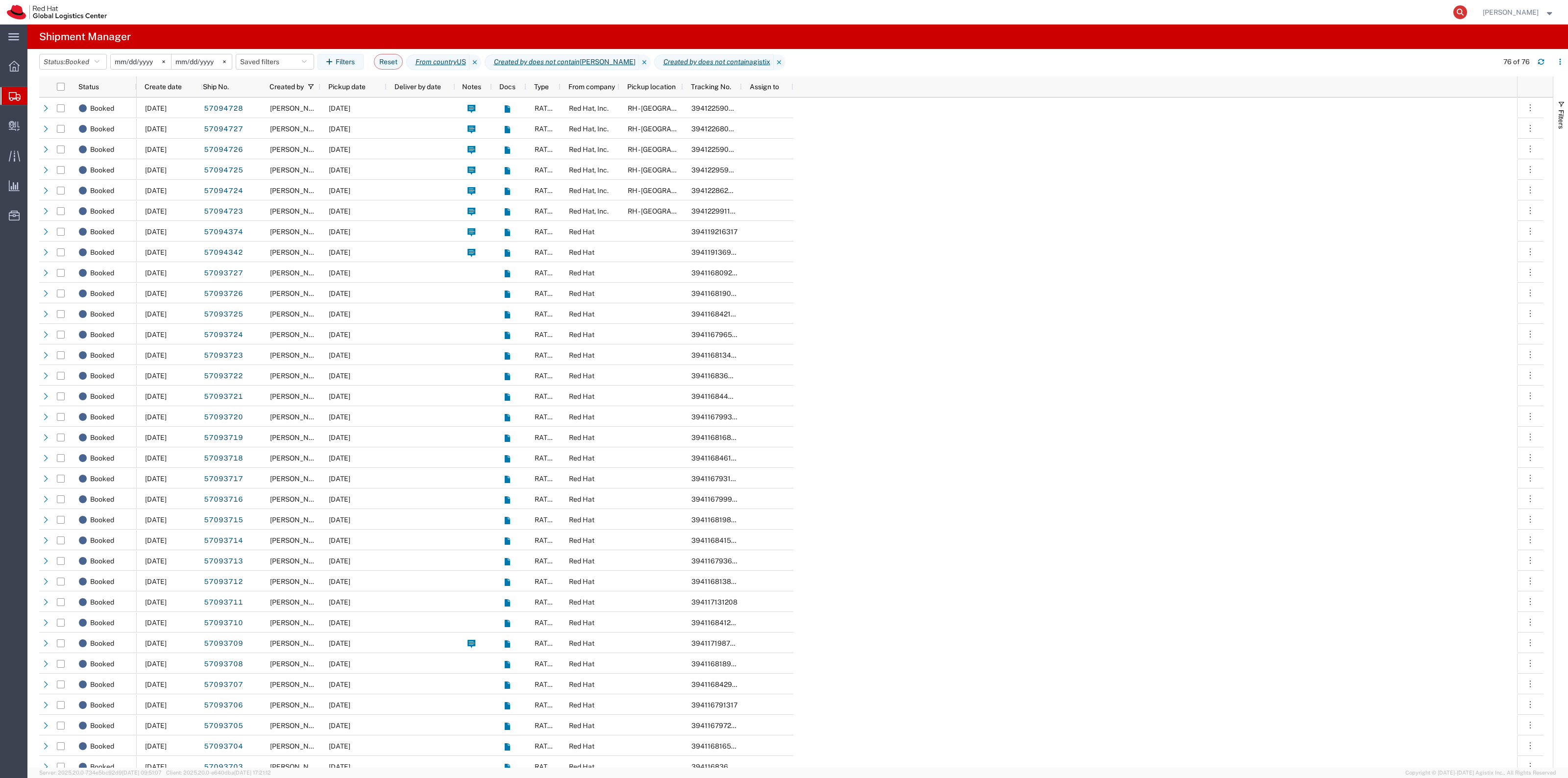
click at [1466, 9] on icon at bounding box center [1460, 12] width 14 height 14
type input "1432979911551763605700394119753039"
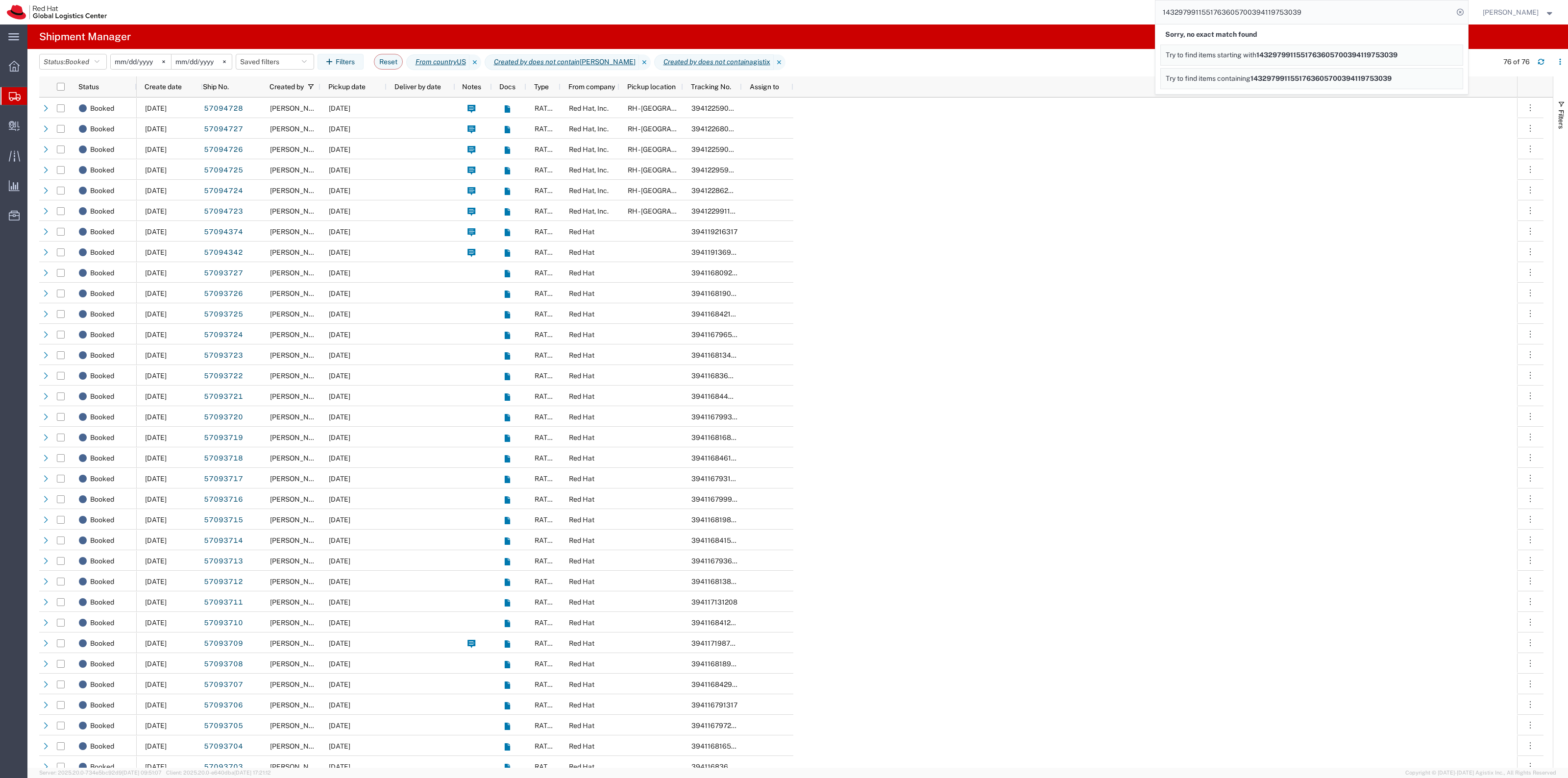
drag, startPoint x: 1260, startPoint y: 7, endPoint x: 1130, endPoint y: 1, distance: 130.1
click at [1132, 2] on div "1432979911551763605700394119753039 Sorry, no exact match found Try to find item…" at bounding box center [791, 12] width 1354 height 24
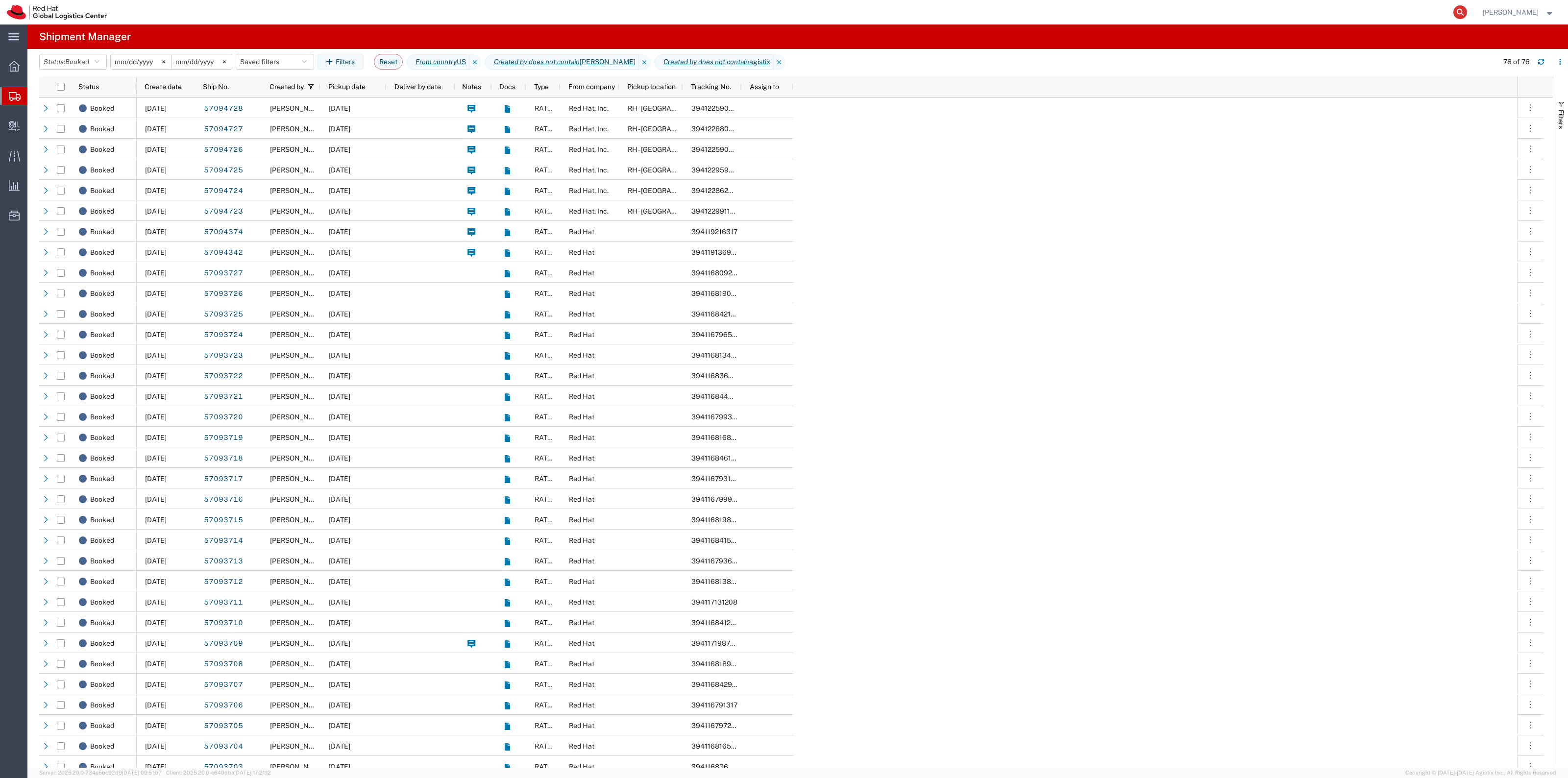
click at [1467, 10] on icon at bounding box center [1460, 12] width 14 height 14
drag, startPoint x: 1261, startPoint y: 18, endPoint x: 1147, endPoint y: 18, distance: 114.0
click at [1147, 18] on div "1432979911551763605700394119753039" at bounding box center [791, 12] width 1354 height 24
type input "394119753039"
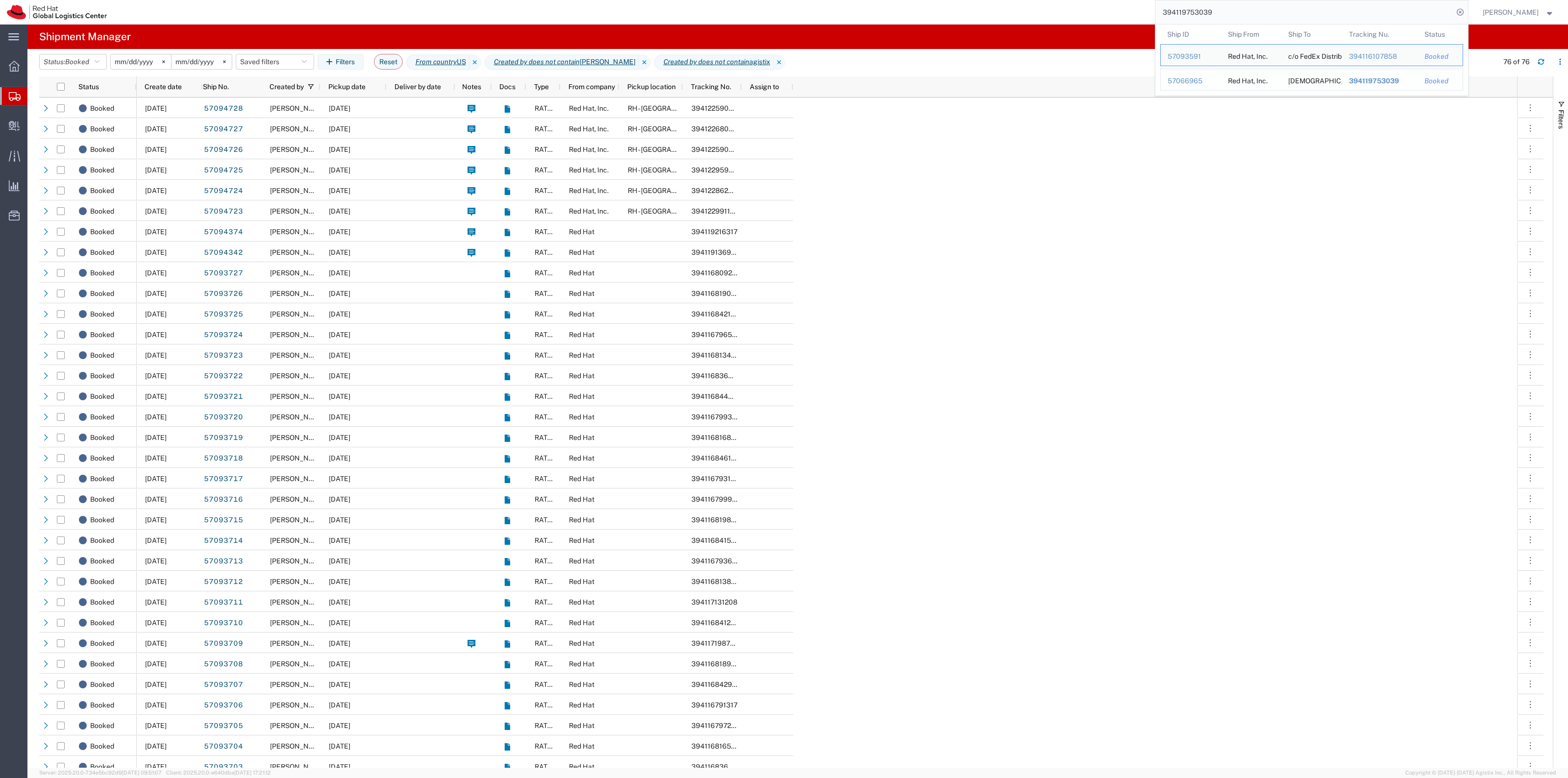
click at [1387, 80] on span "394119753039" at bounding box center [1373, 80] width 50 height 8
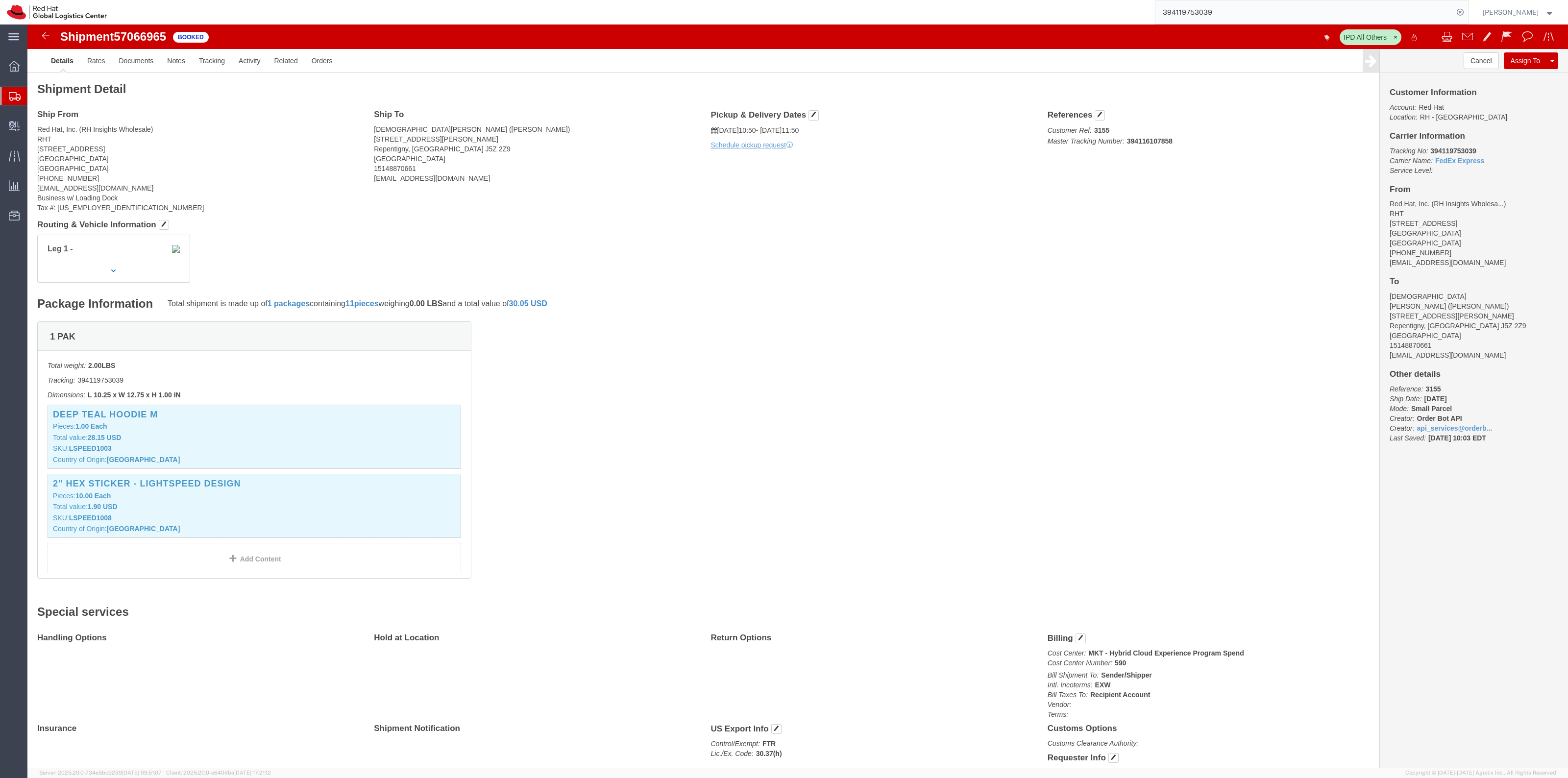
click at [0, 0] on span "Shipment Manager" at bounding box center [0, 0] width 0 height 0
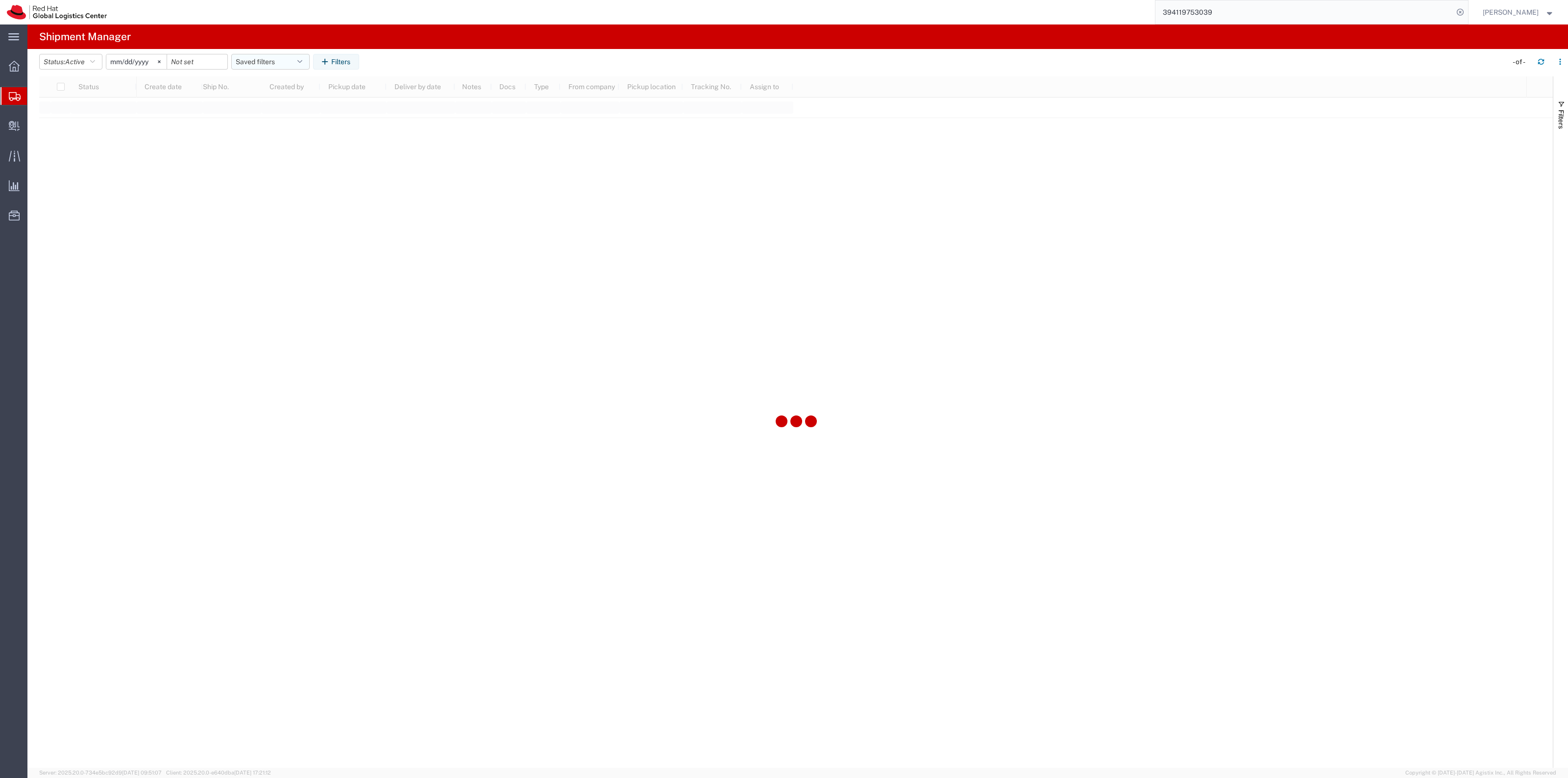
click at [300, 65] on button "Saved filters" at bounding box center [270, 62] width 79 height 16
click at [275, 105] on span "New filter save" at bounding box center [296, 105] width 128 height 18
type input "[DATE]"
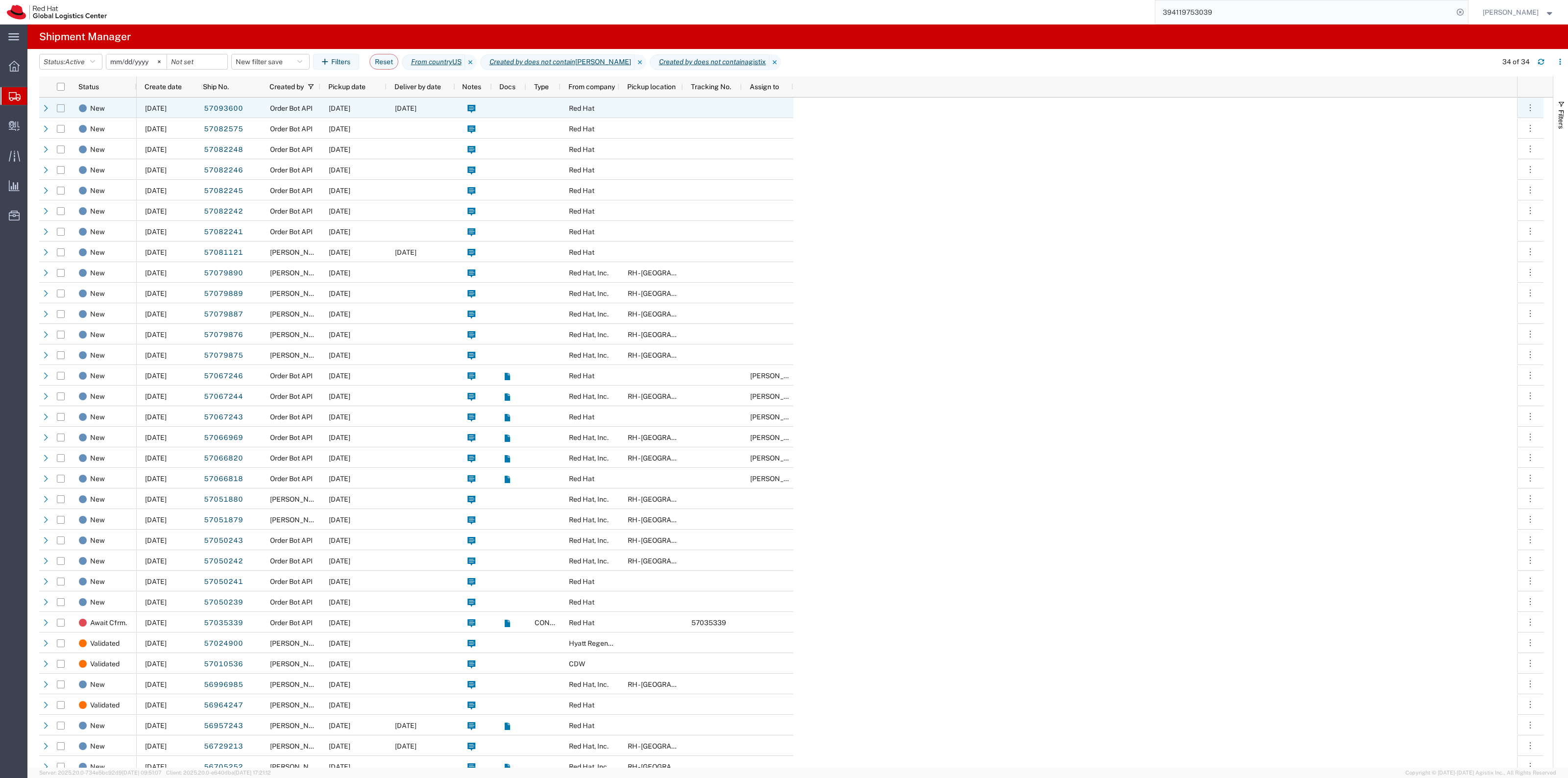
click at [63, 110] on input "Press Space to toggle row selection (unchecked)" at bounding box center [60, 108] width 8 height 8
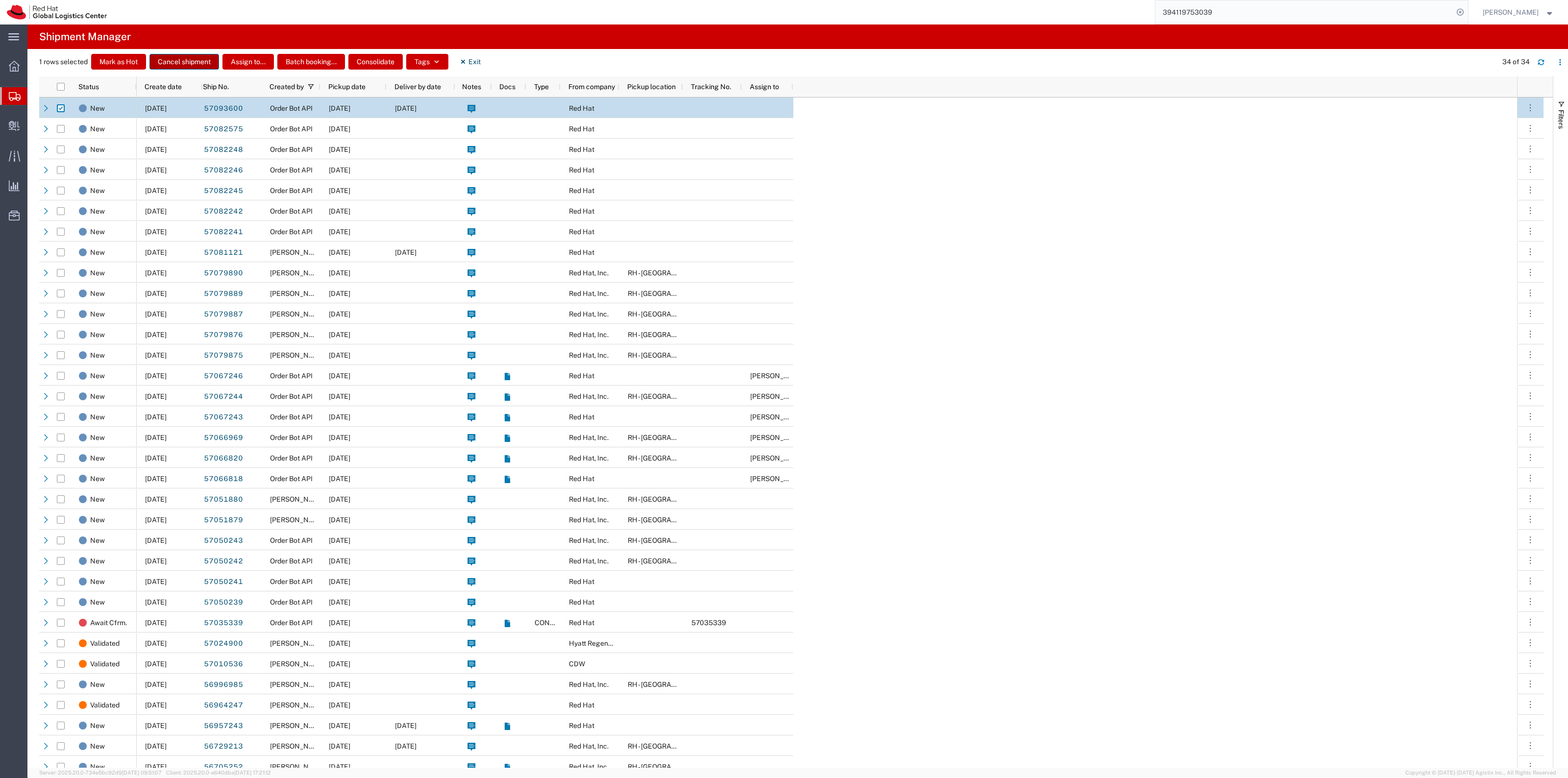
click at [184, 66] on button "Cancel shipment" at bounding box center [184, 62] width 69 height 16
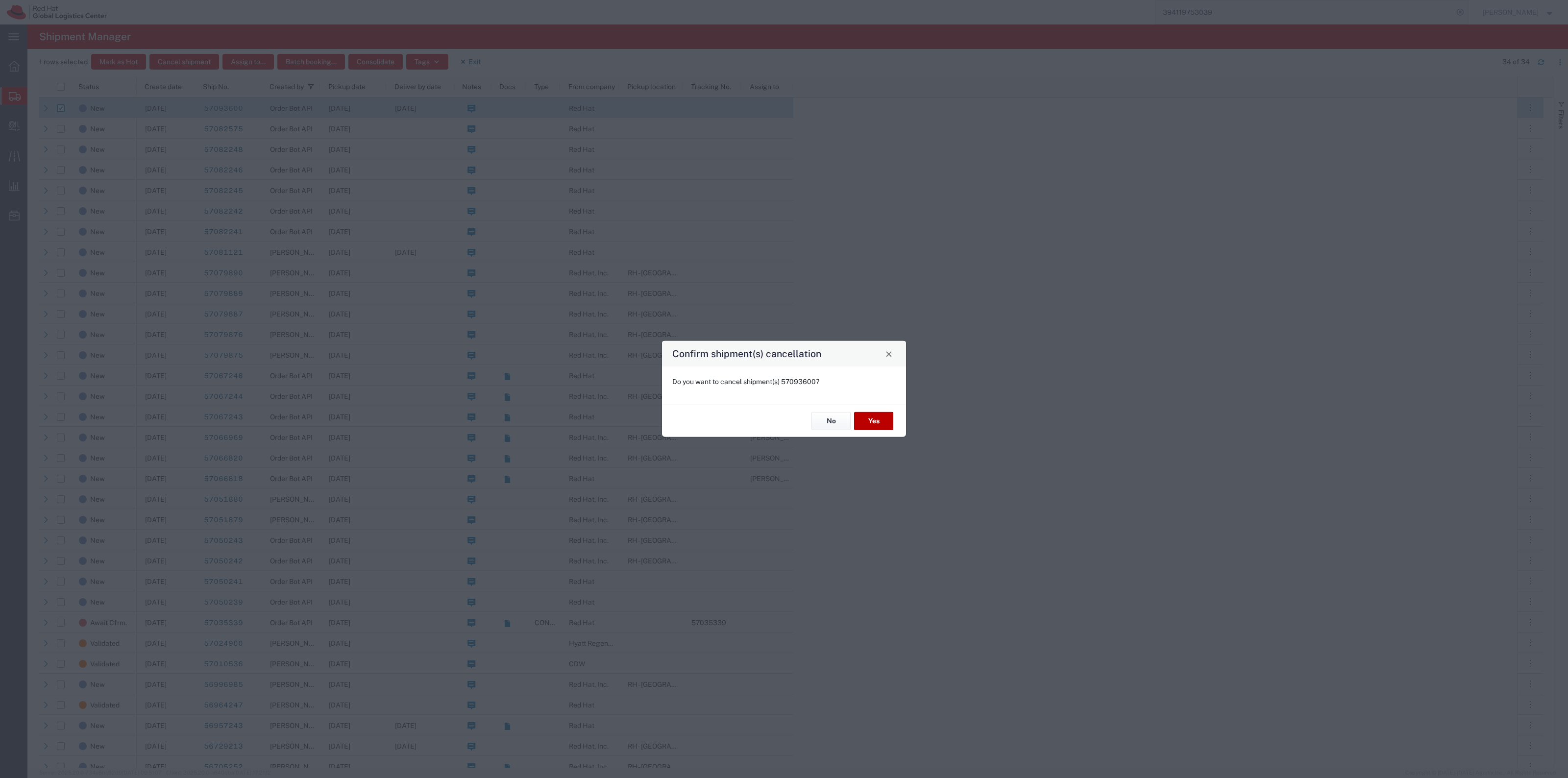
click at [878, 418] on button "Yes" at bounding box center [873, 421] width 39 height 18
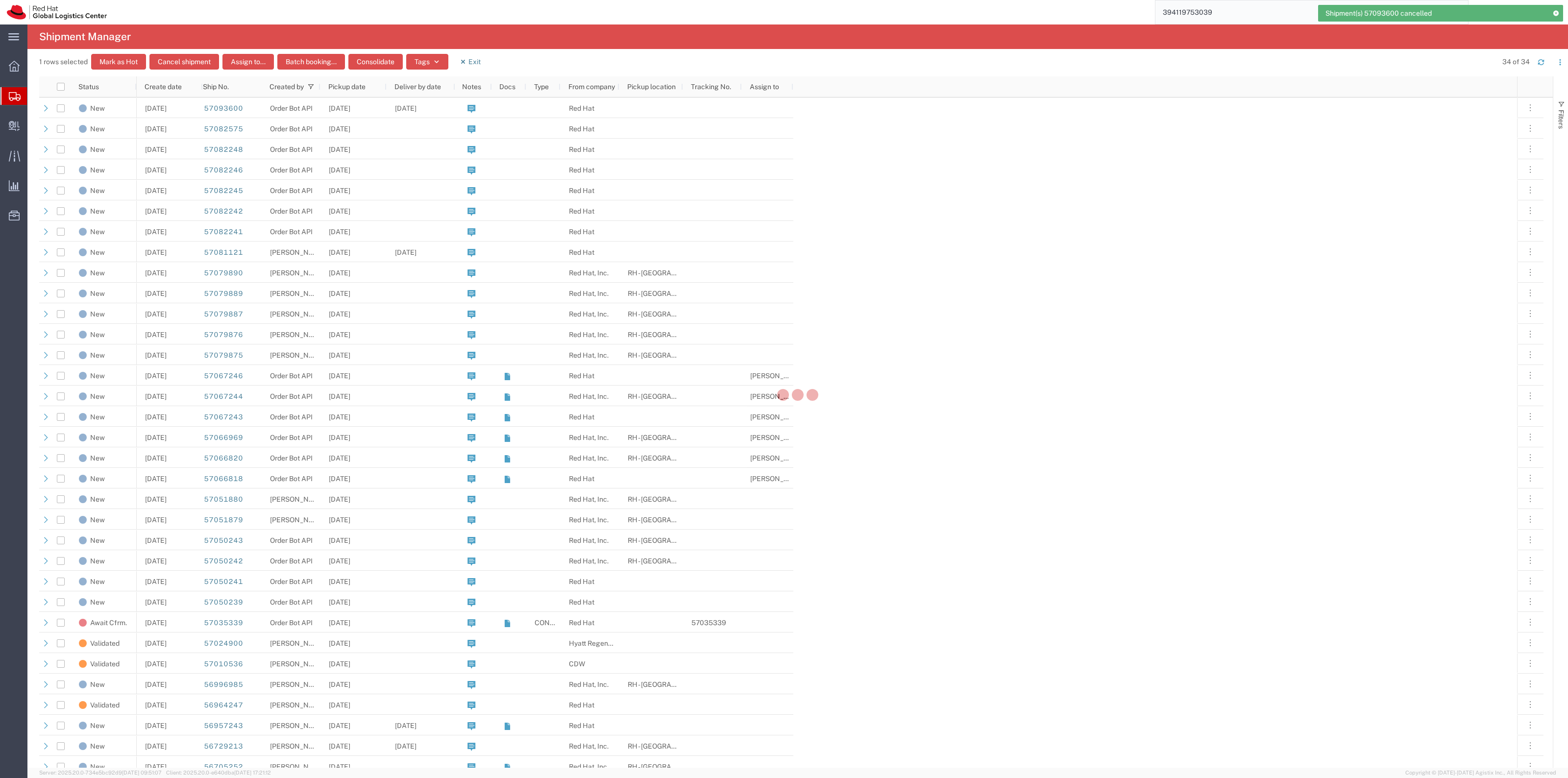
checkbox input "false"
